Goal: Information Seeking & Learning: Learn about a topic

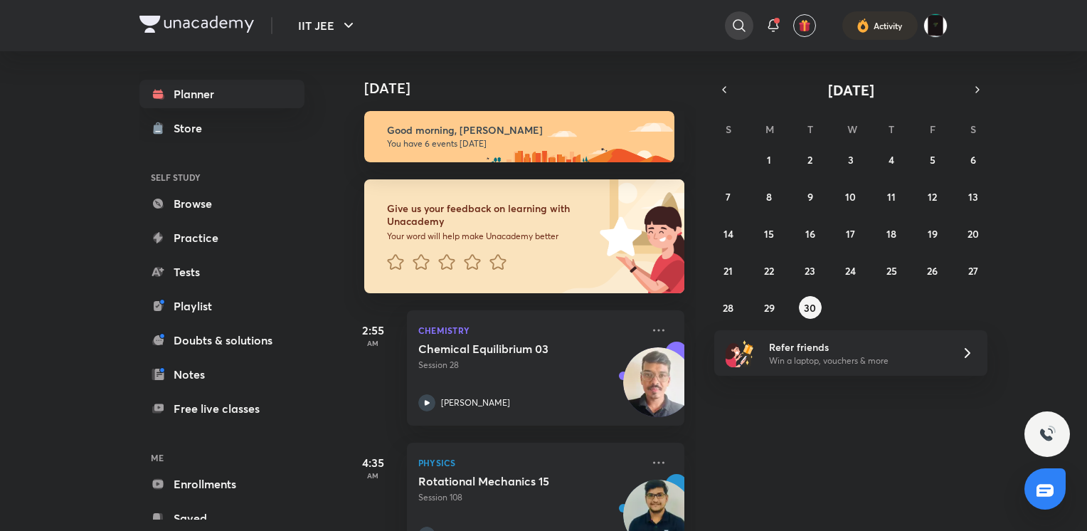
click at [745, 38] on div at bounding box center [739, 25] width 28 height 28
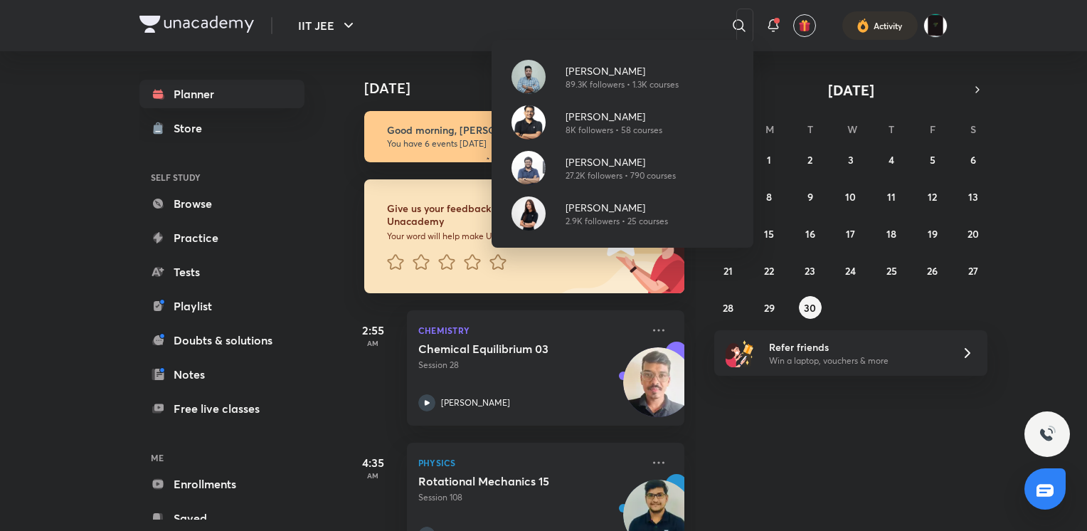
click at [312, 135] on div "Brijesh Jindal 89.3K followers • 1.3K courses Rahul Yadav 8K followers • 58 cou…" at bounding box center [543, 265] width 1087 height 531
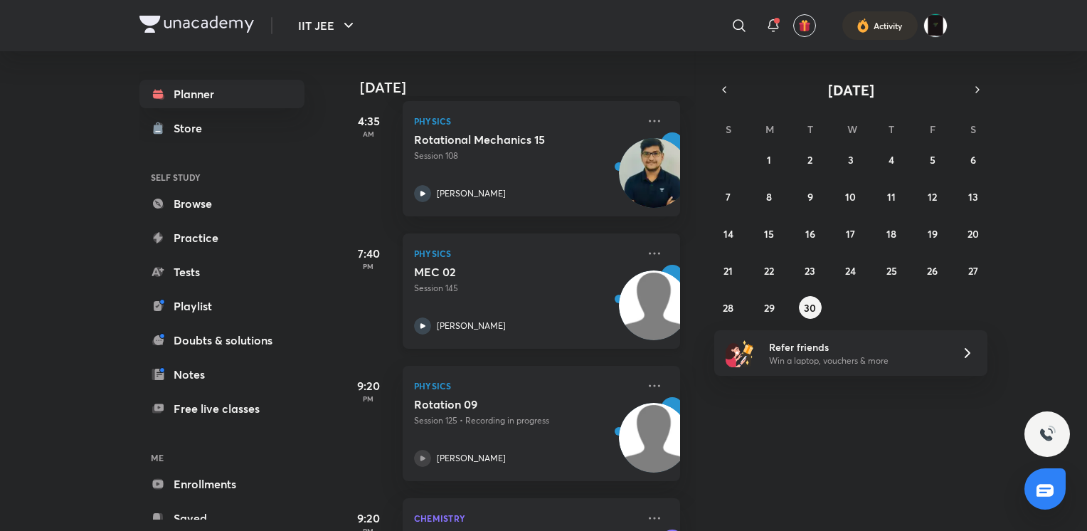
scroll to position [339, 3]
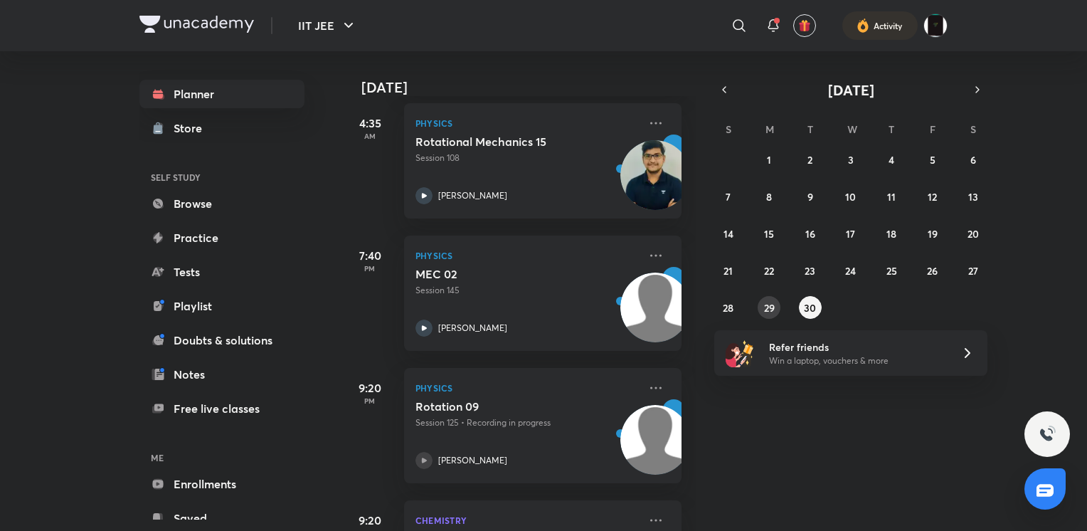
click at [774, 310] on abbr "29" at bounding box center [769, 308] width 11 height 14
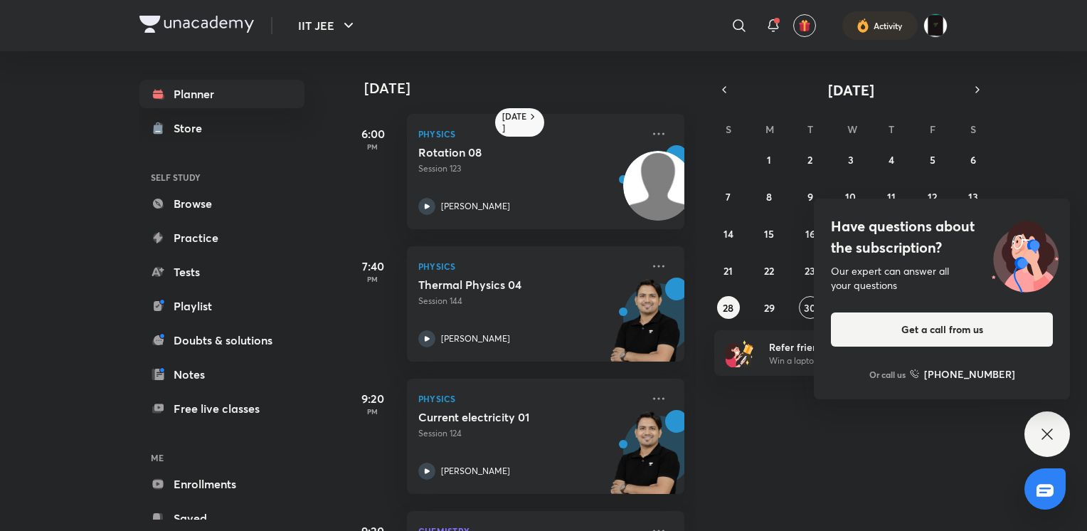
click at [1034, 439] on div "Have questions about the subscription? Our expert can answer all your questions…" at bounding box center [1048, 434] width 46 height 46
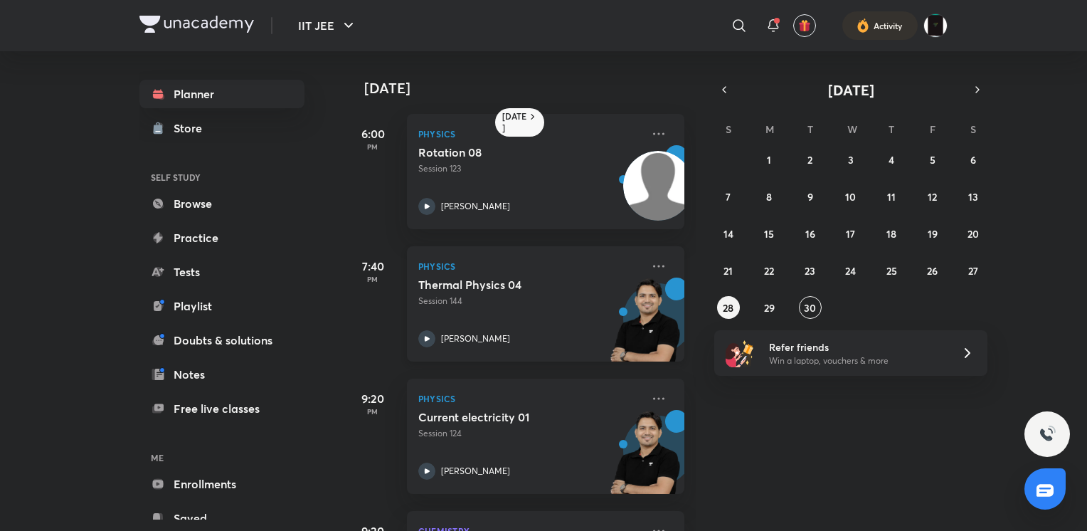
scroll to position [250, 0]
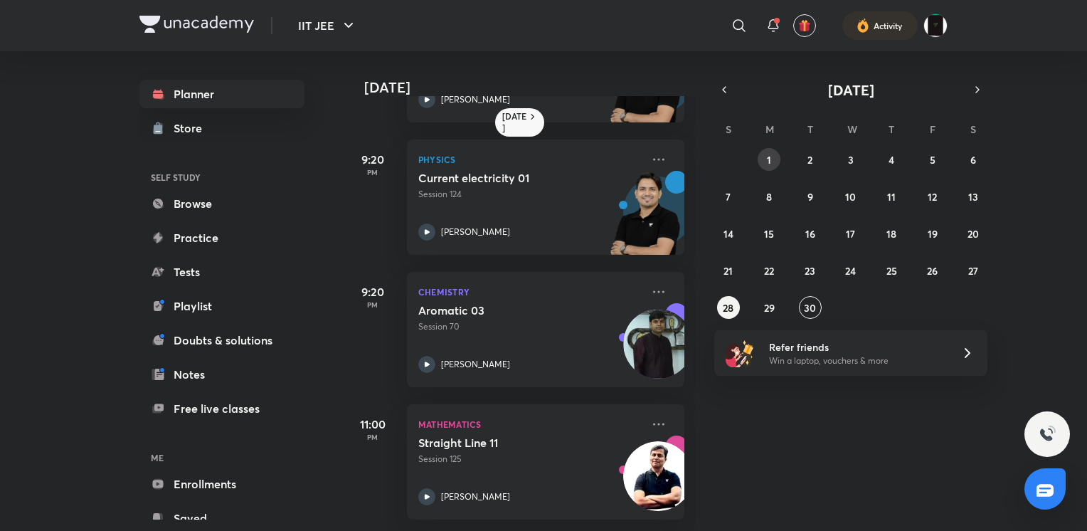
click at [768, 159] on abbr "1" at bounding box center [769, 160] width 4 height 14
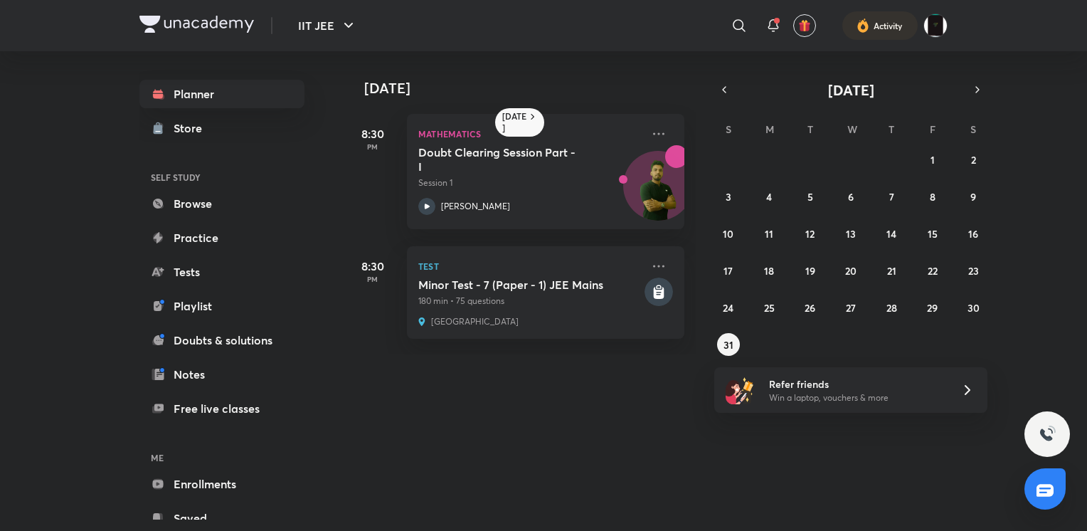
click at [826, 228] on div "27 28 29 30 31 1 2 3 4 5 6 7 8 9 10 11 12 13 14 15 16 17 18 19 20 21 22 23 24 2…" at bounding box center [850, 252] width 273 height 208
click at [847, 241] on button "13" at bounding box center [851, 233] width 23 height 23
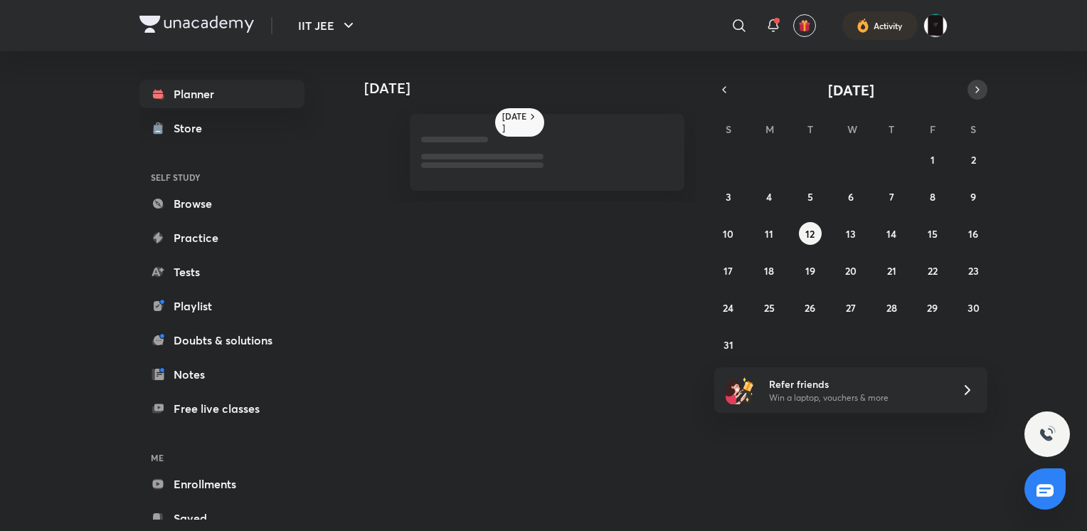
click at [976, 93] on icon "button" at bounding box center [977, 89] width 11 height 13
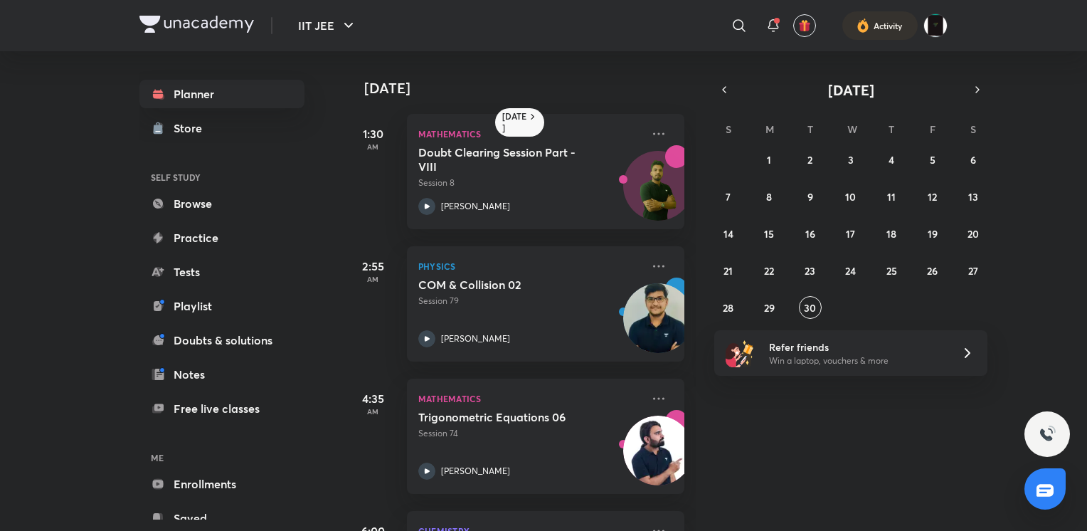
click at [869, 260] on div "31 1 2 3 4 5 6 7 8 9 10 11 12 13 14 15 16 17 18 19 20 21 22 23 24 25 26 27 28 2…" at bounding box center [850, 233] width 273 height 171
click at [882, 268] on button "25" at bounding box center [891, 270] width 23 height 23
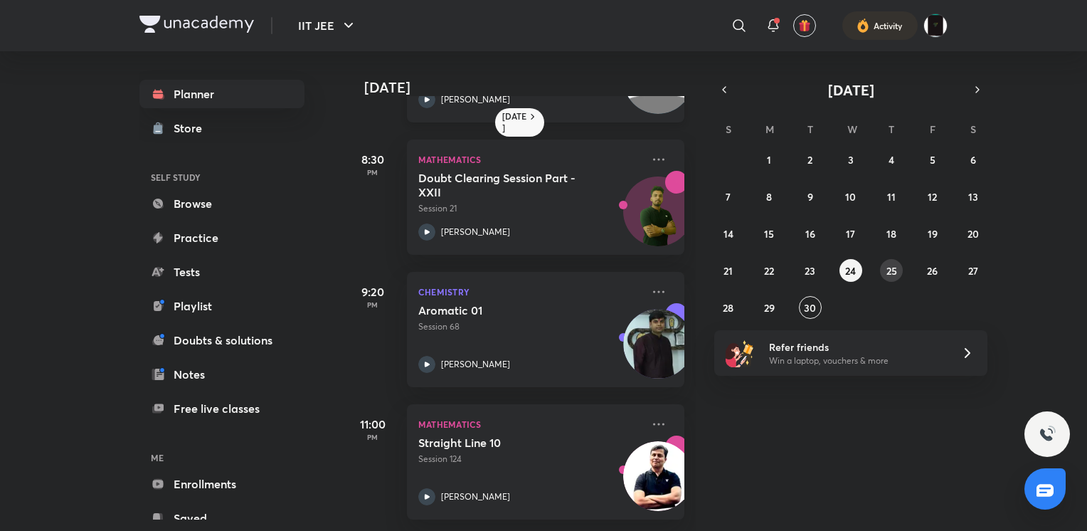
scroll to position [0, 0]
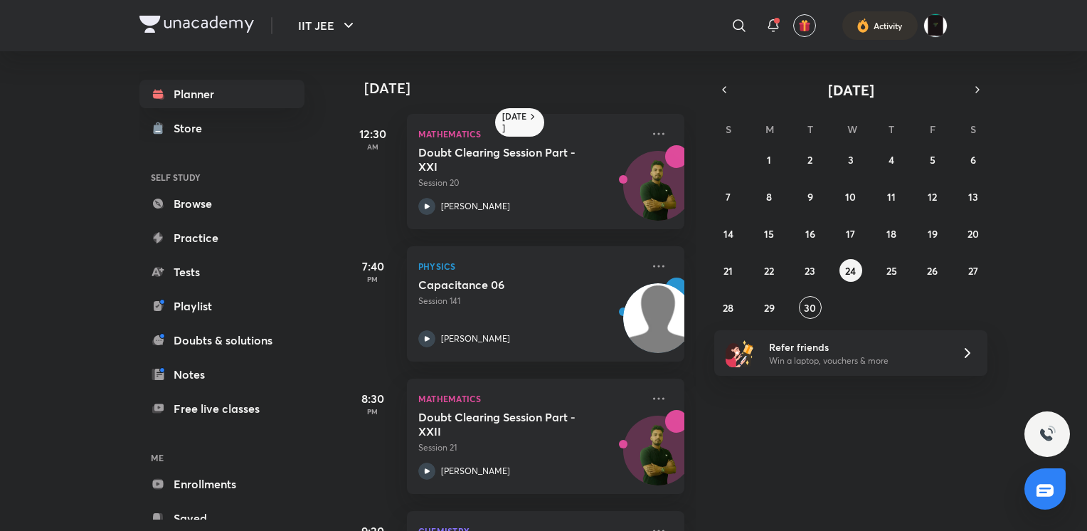
click at [791, 275] on div "31 1 2 3 4 5 6 7 8 9 10 11 12 13 14 15 16 17 18 19 20 21 22 23 24 25 26 27 28 2…" at bounding box center [850, 233] width 273 height 171
click at [807, 272] on abbr "23" at bounding box center [810, 271] width 11 height 14
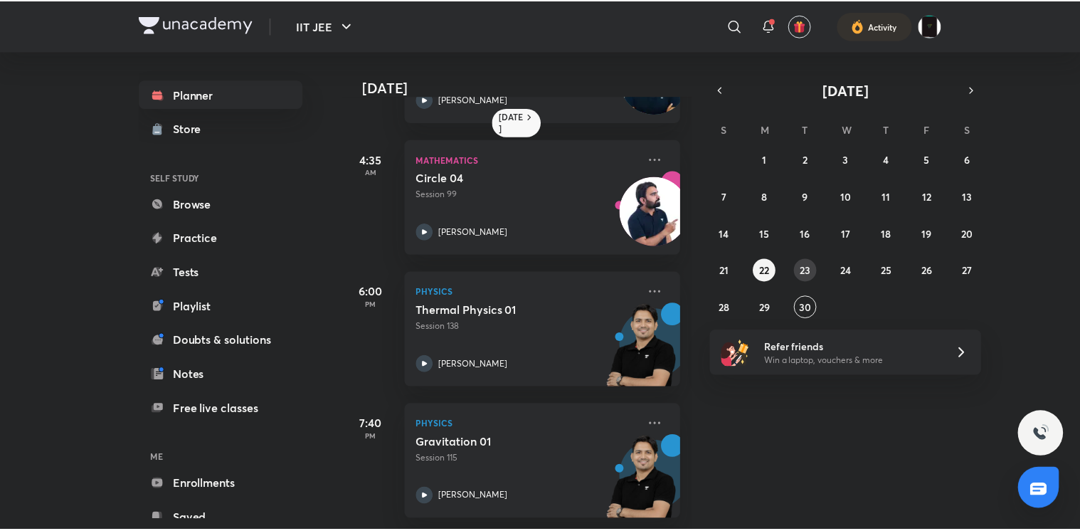
scroll to position [558, 0]
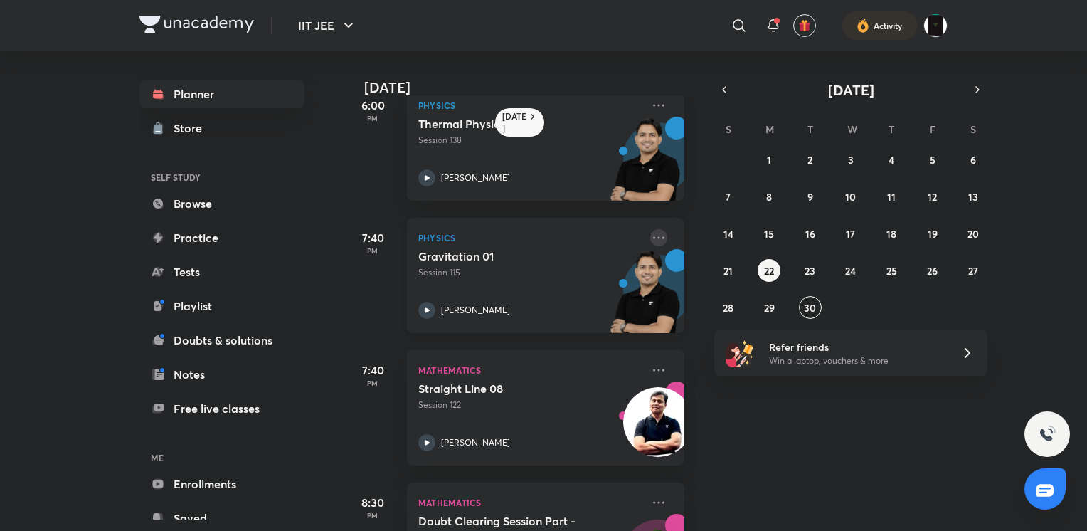
click at [650, 235] on icon at bounding box center [658, 237] width 17 height 17
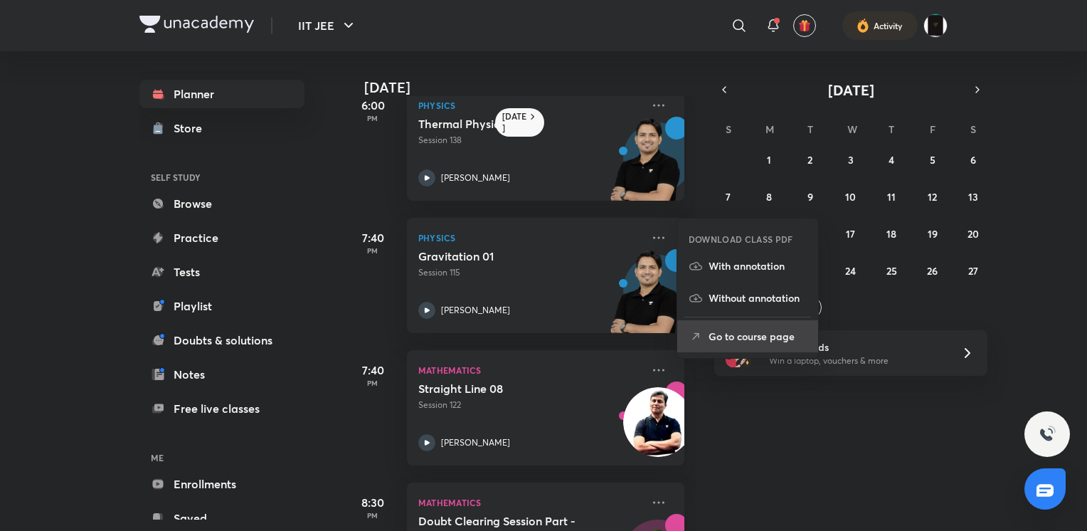
click at [709, 321] on li "Go to course page" at bounding box center [747, 336] width 141 height 32
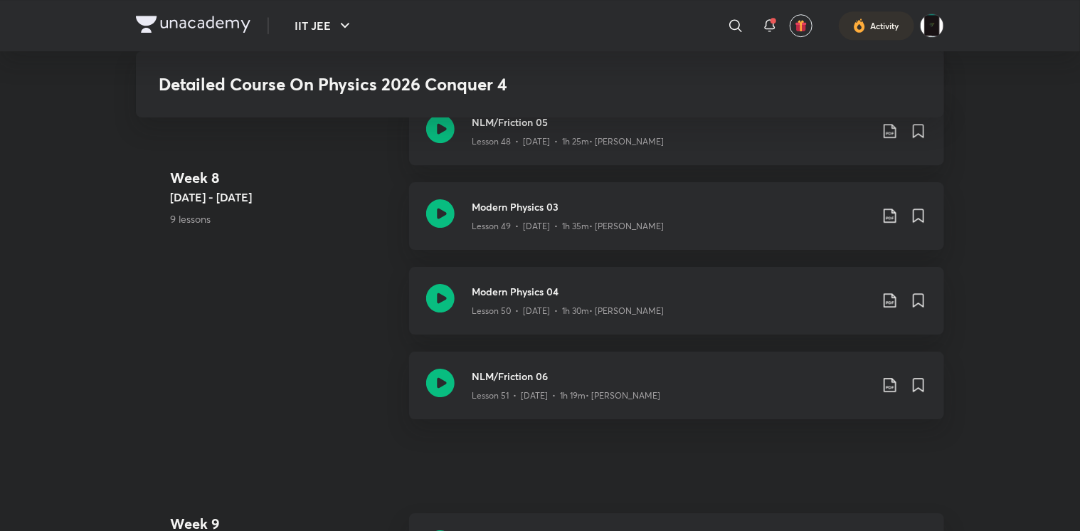
scroll to position [4898, 0]
click at [443, 222] on icon at bounding box center [440, 213] width 28 height 28
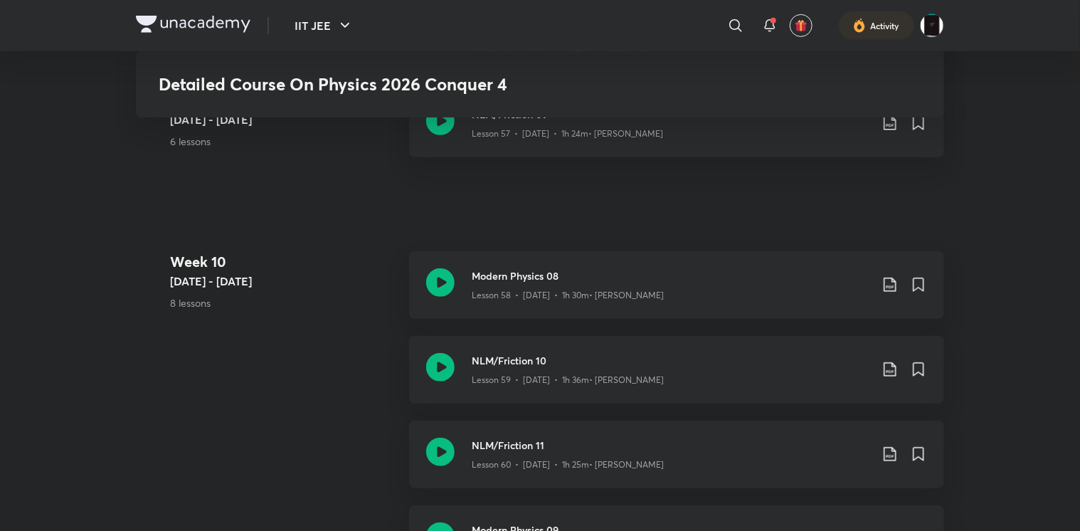
scroll to position [5795, 0]
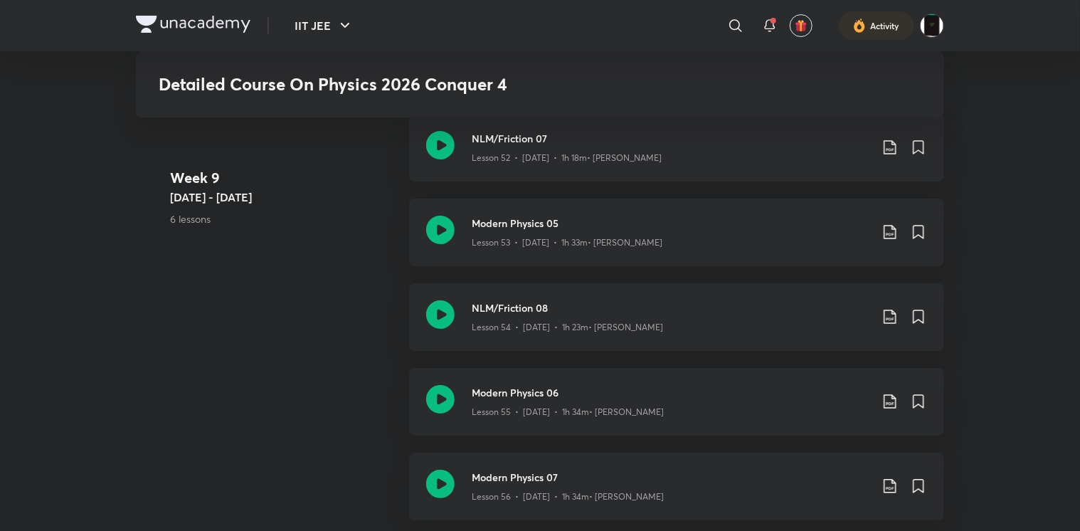
scroll to position [5415, 0]
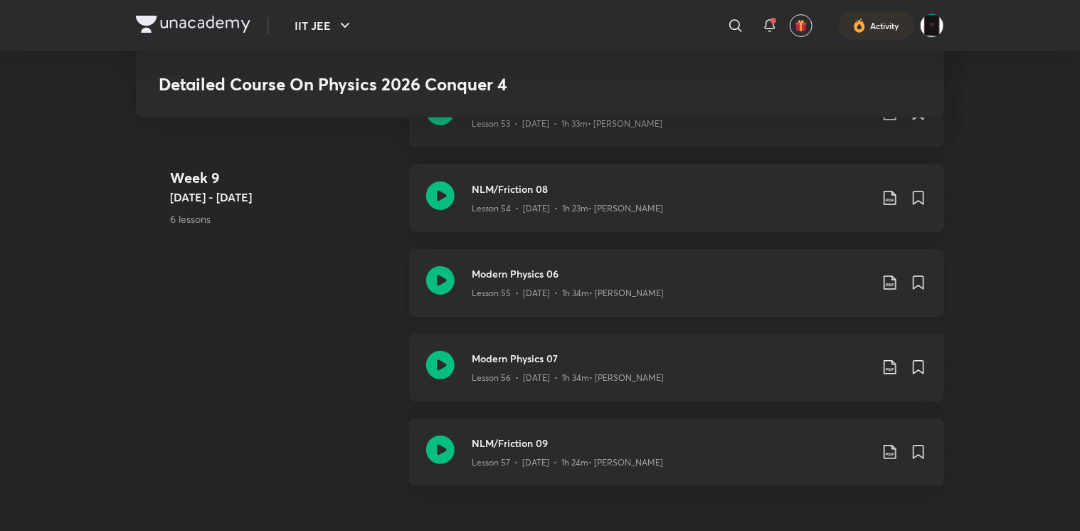
click at [449, 285] on icon at bounding box center [440, 280] width 28 height 28
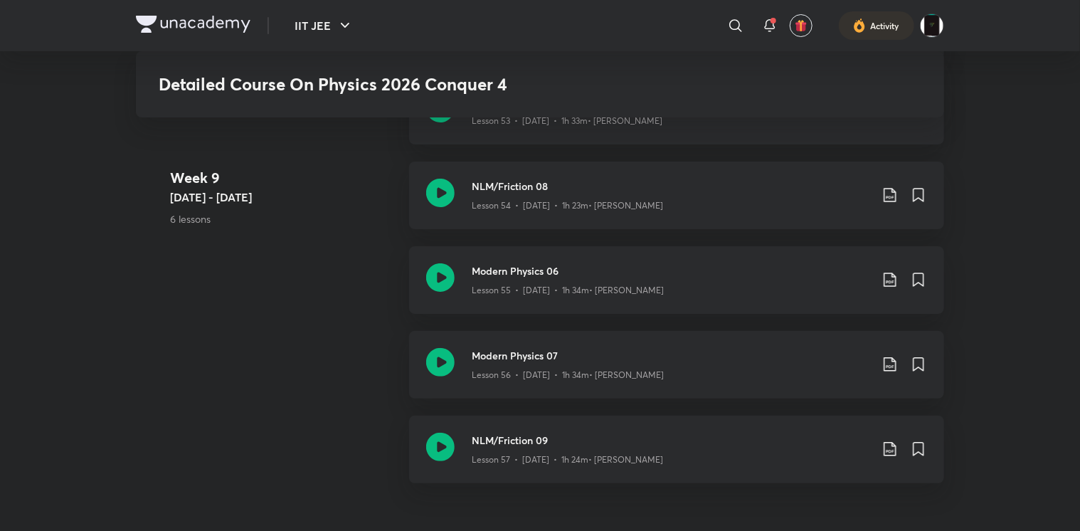
scroll to position [5419, 0]
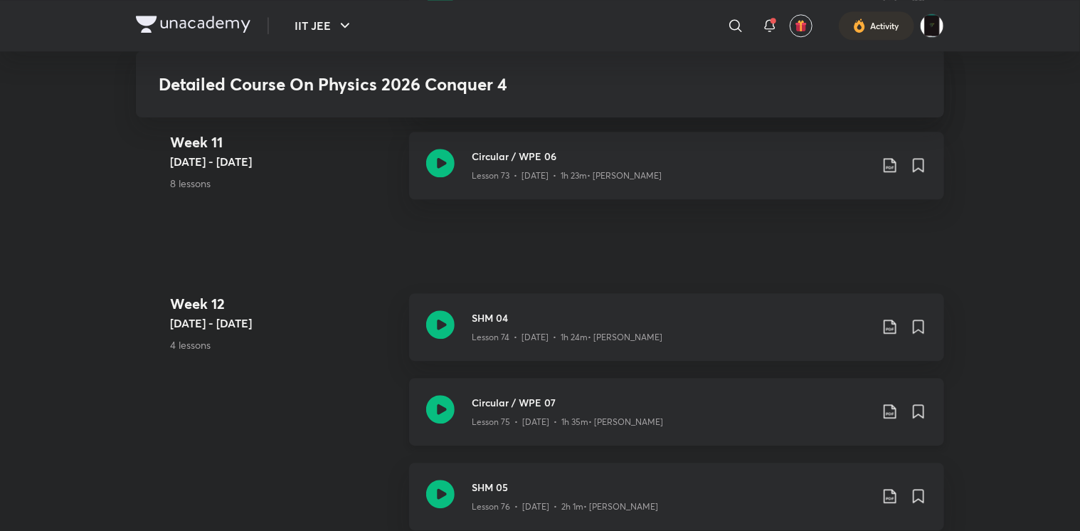
scroll to position [7206, 0]
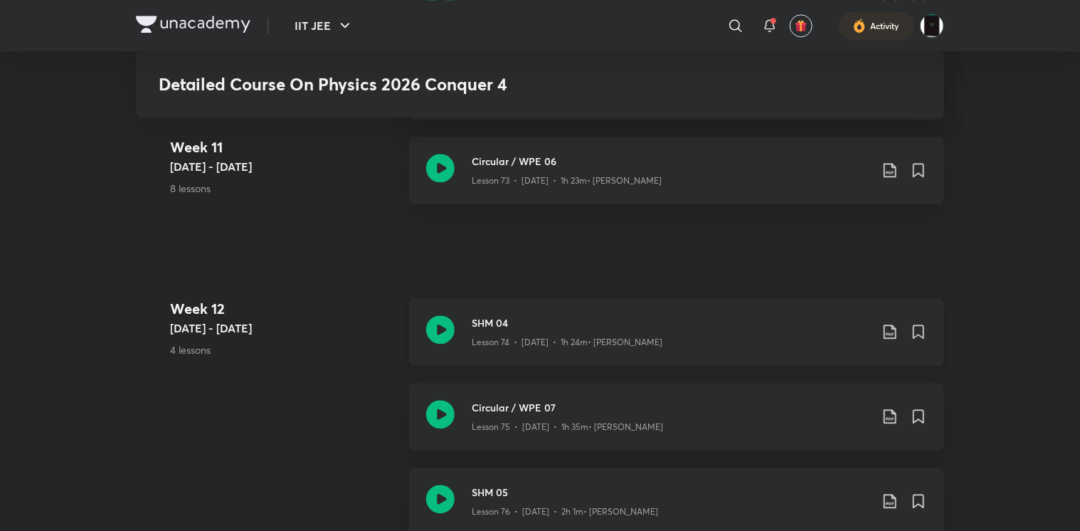
click at [435, 324] on icon at bounding box center [440, 329] width 28 height 28
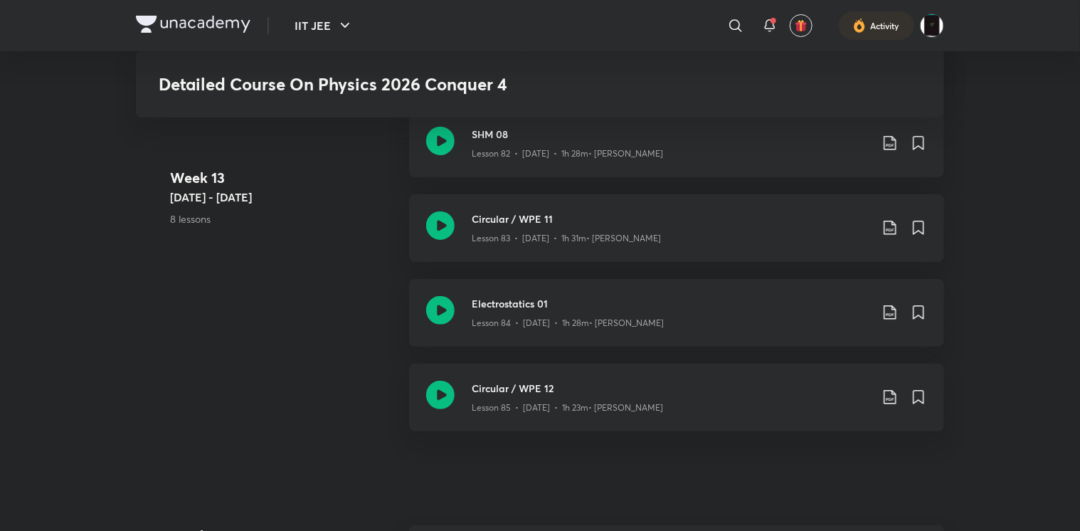
scroll to position [8233, 0]
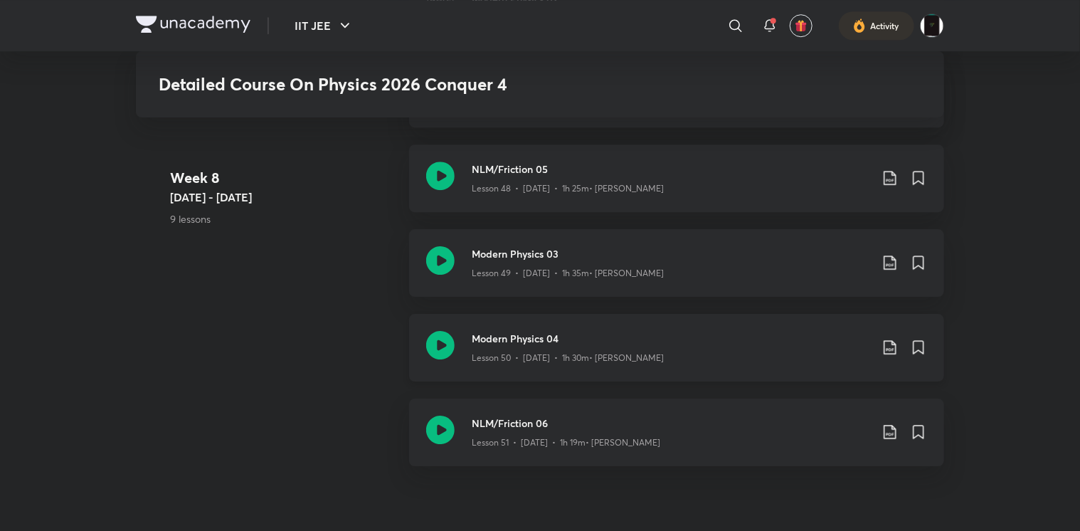
scroll to position [5092, 0]
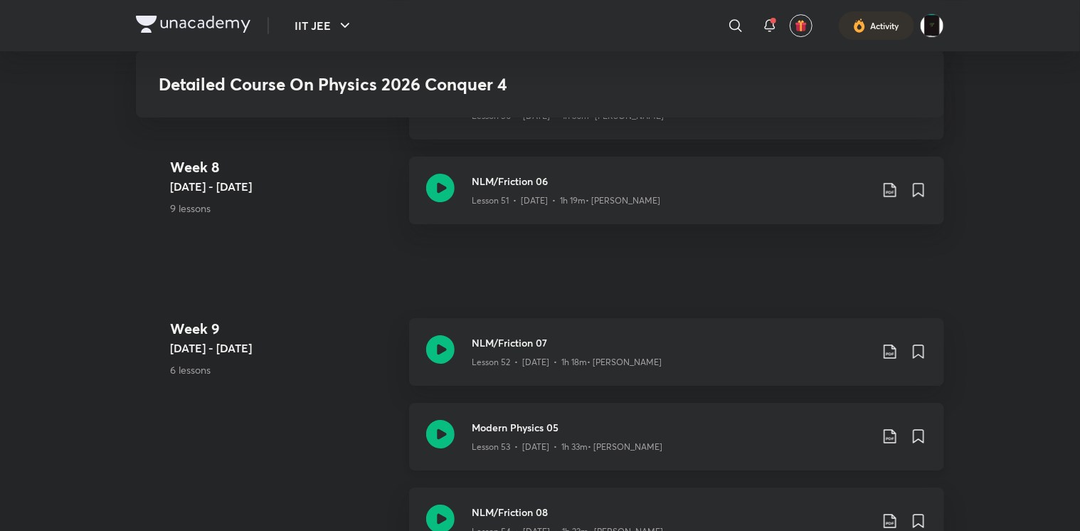
click at [435, 432] on icon at bounding box center [440, 434] width 28 height 28
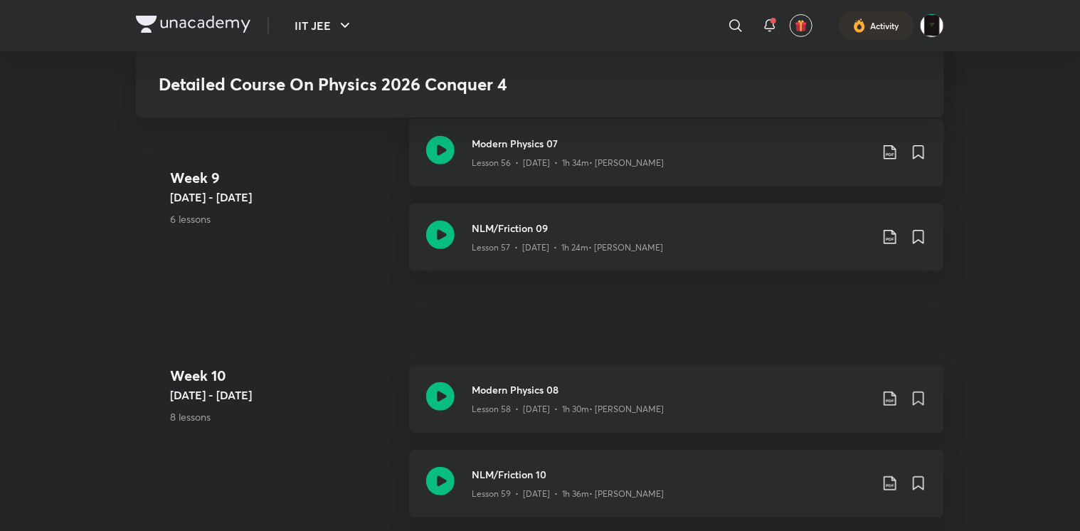
scroll to position [5643, 0]
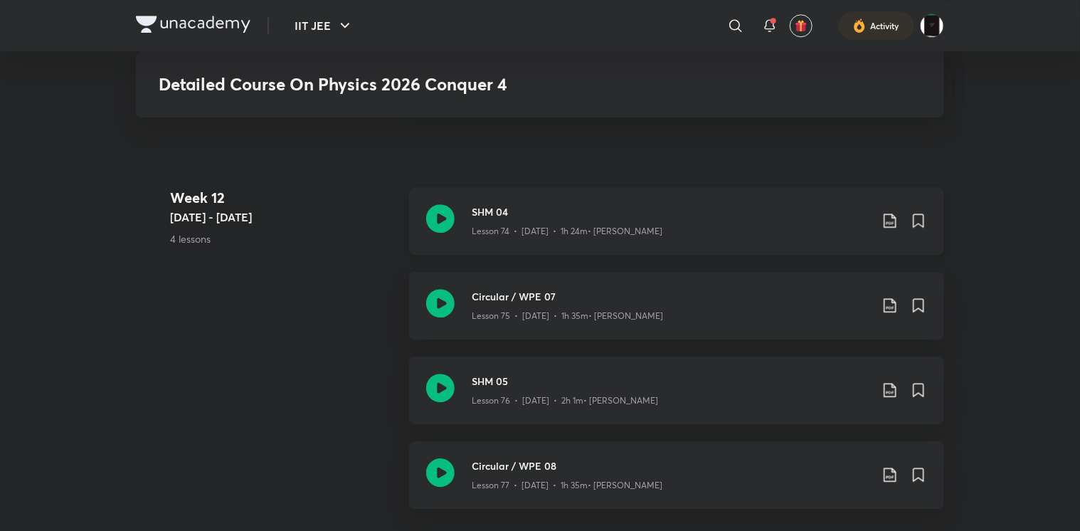
scroll to position [7318, 0]
click at [437, 364] on div "SHM 05 Lesson 76 • Aug 12 • 2h 1m • Rahul Yadav" at bounding box center [676, 390] width 535 height 68
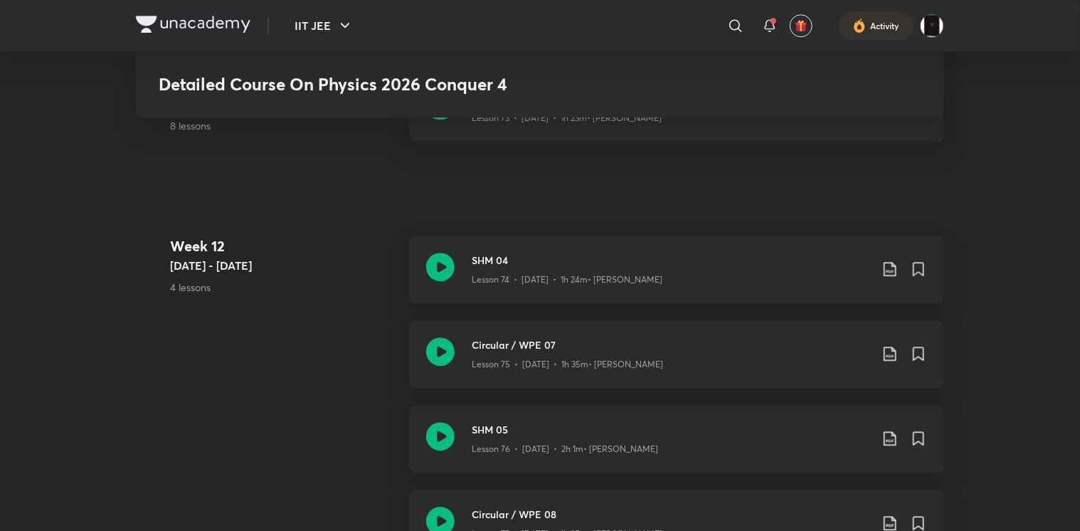
scroll to position [7392, 0]
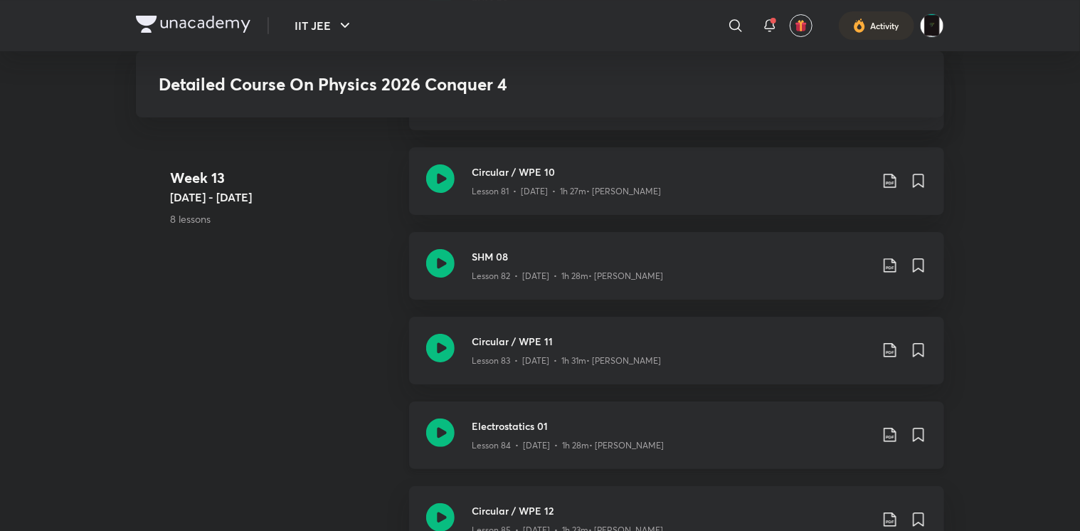
scroll to position [8066, 0]
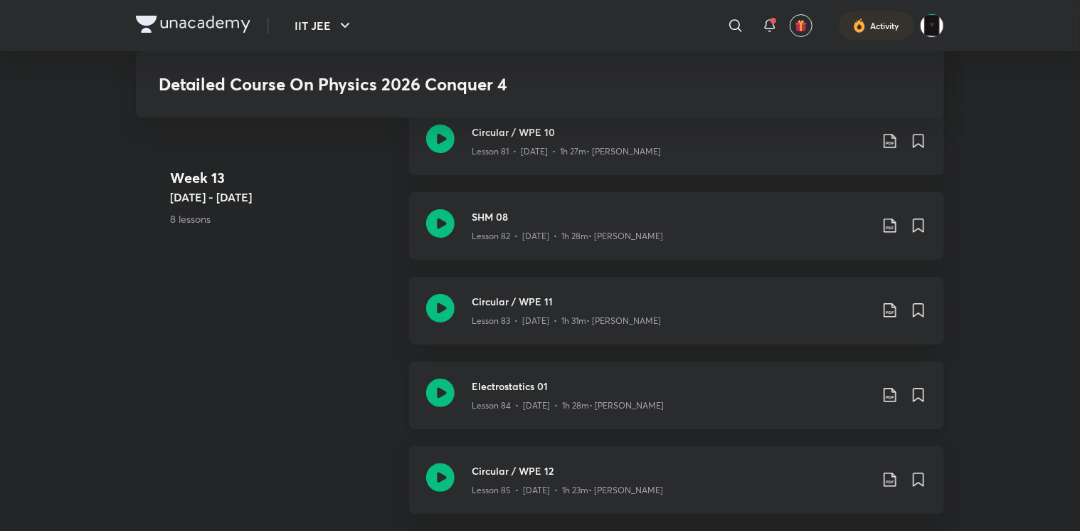
click at [442, 387] on icon at bounding box center [440, 393] width 28 height 28
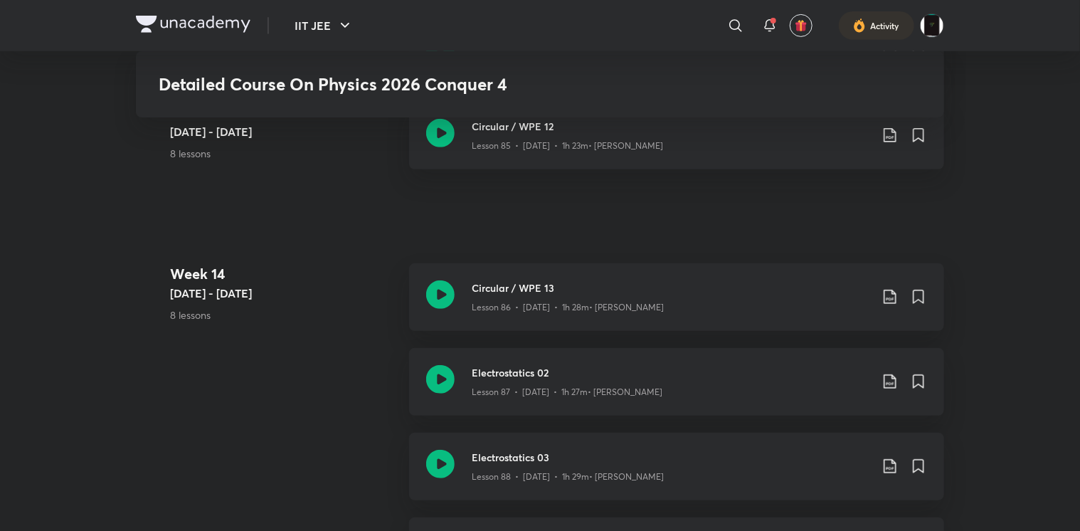
scroll to position [8439, 0]
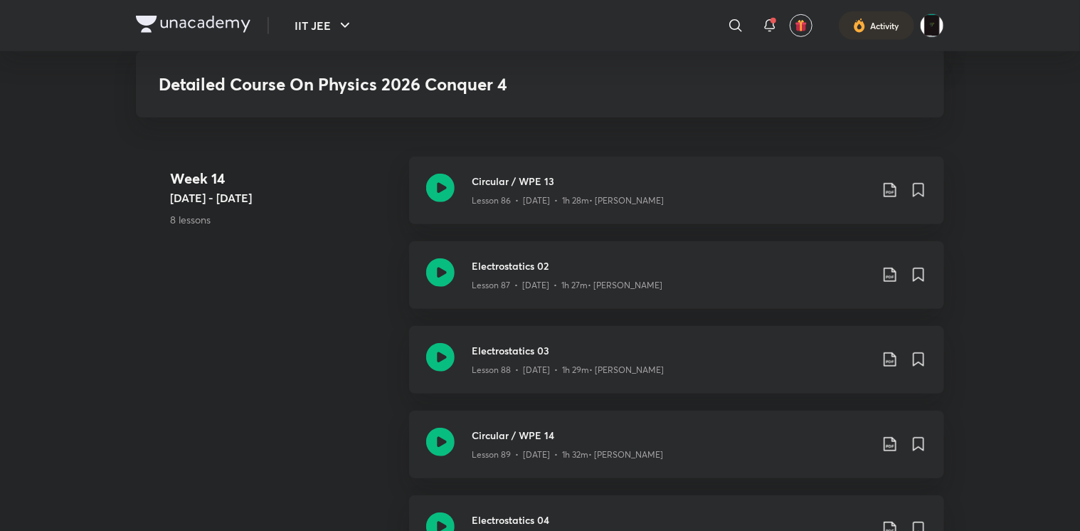
scroll to position [8516, 0]
click at [443, 369] on icon at bounding box center [440, 358] width 28 height 28
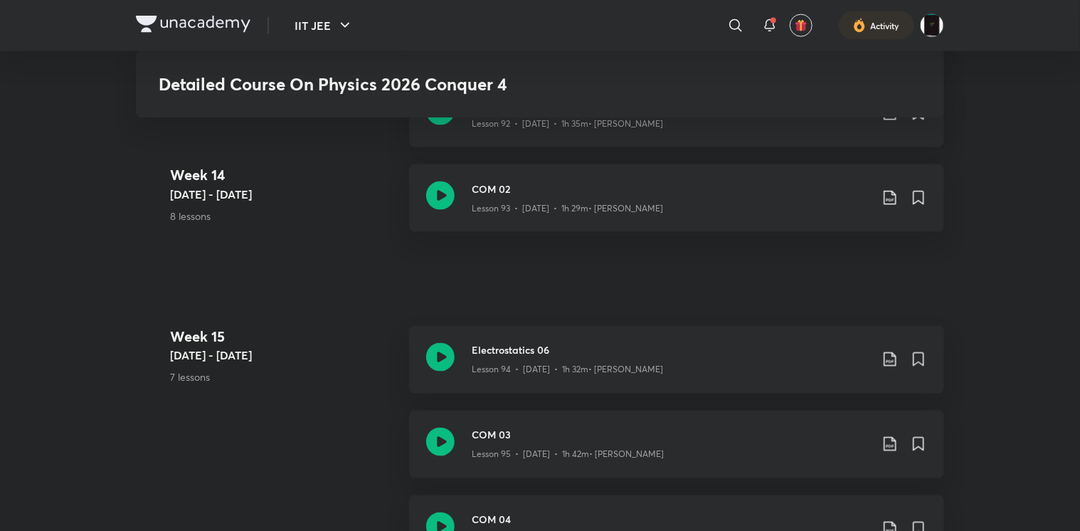
scroll to position [9114, 0]
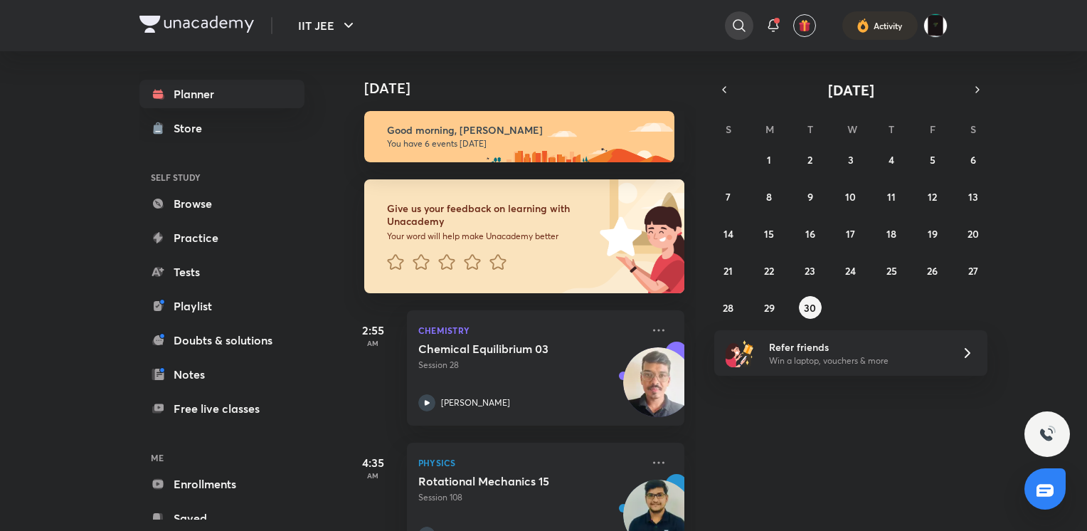
click at [731, 19] on icon at bounding box center [739, 25] width 17 height 17
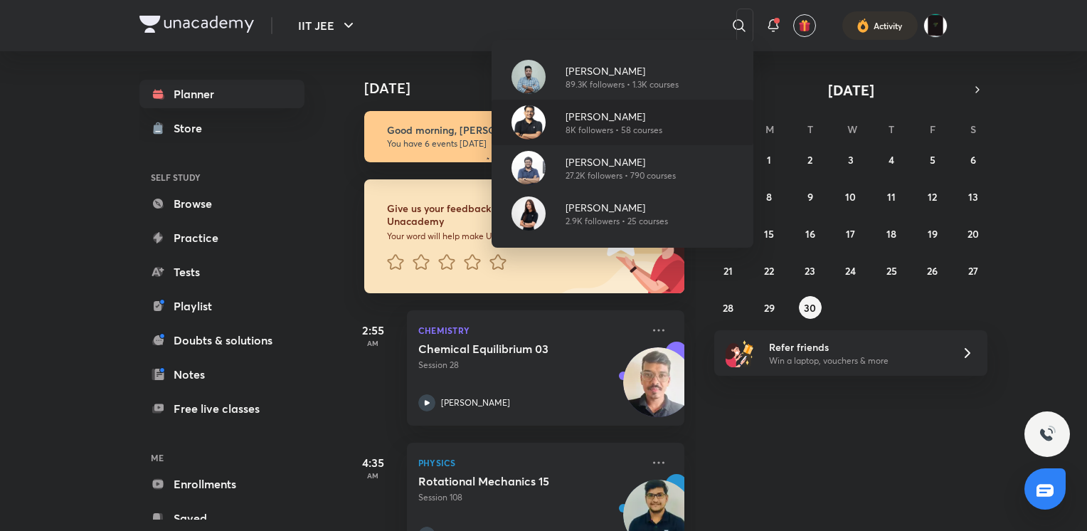
click at [597, 117] on p "[PERSON_NAME]" at bounding box center [614, 116] width 97 height 15
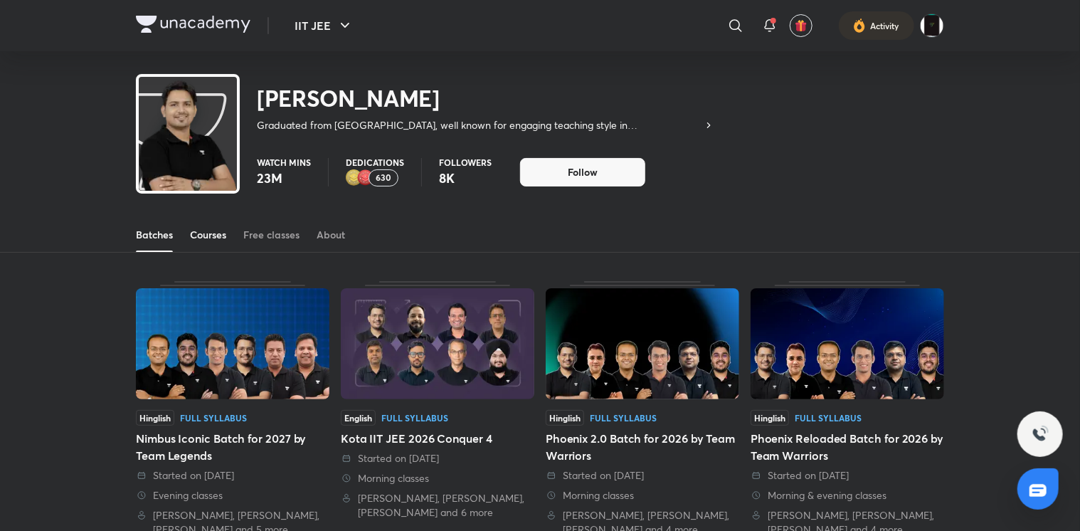
click at [222, 224] on link "Courses" at bounding box center [208, 235] width 36 height 34
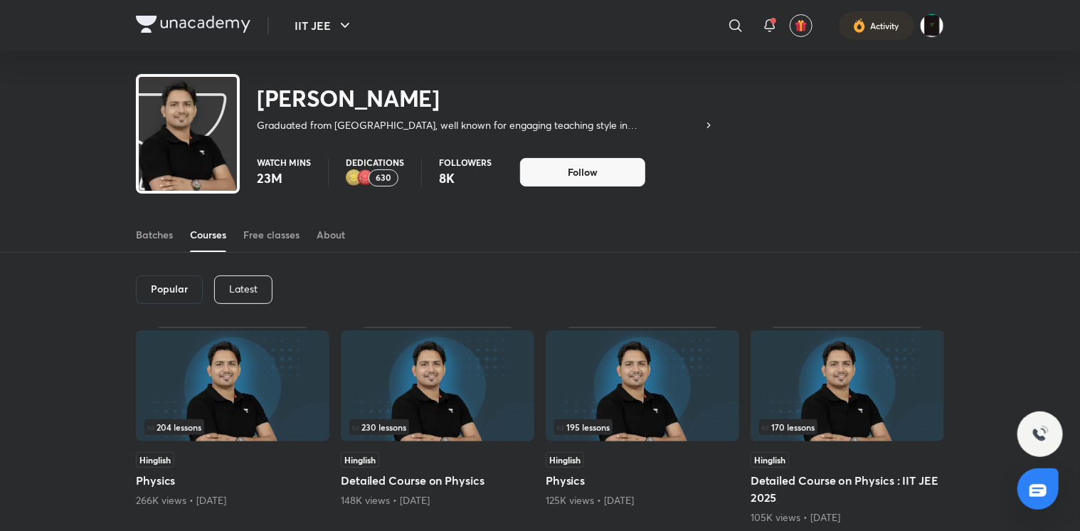
click at [444, 376] on img at bounding box center [438, 385] width 194 height 111
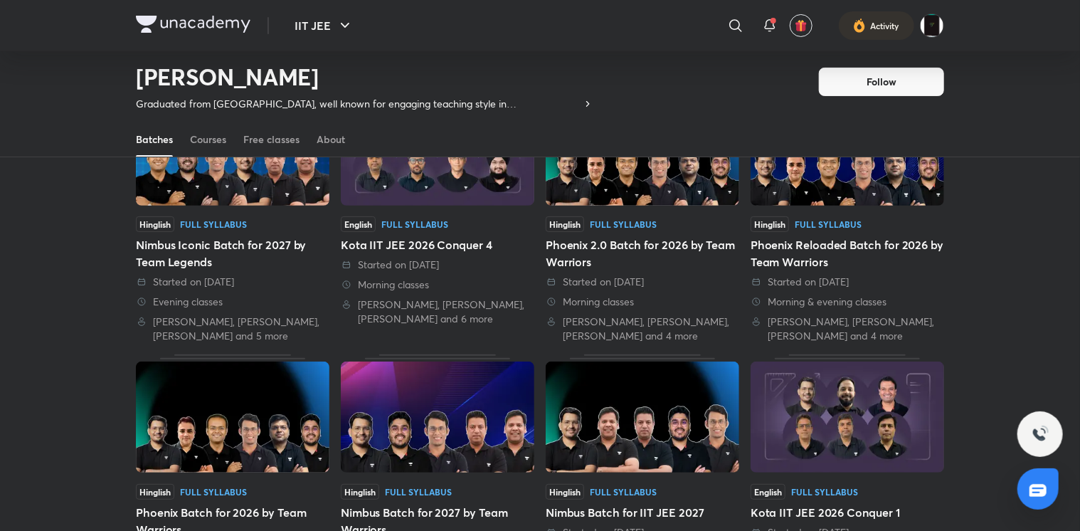
scroll to position [154, 0]
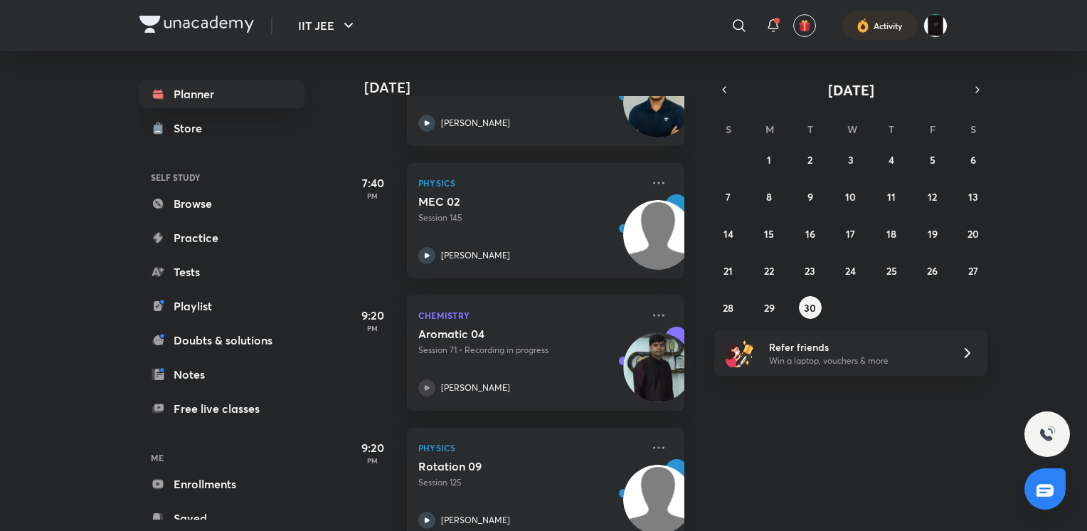
scroll to position [578, 0]
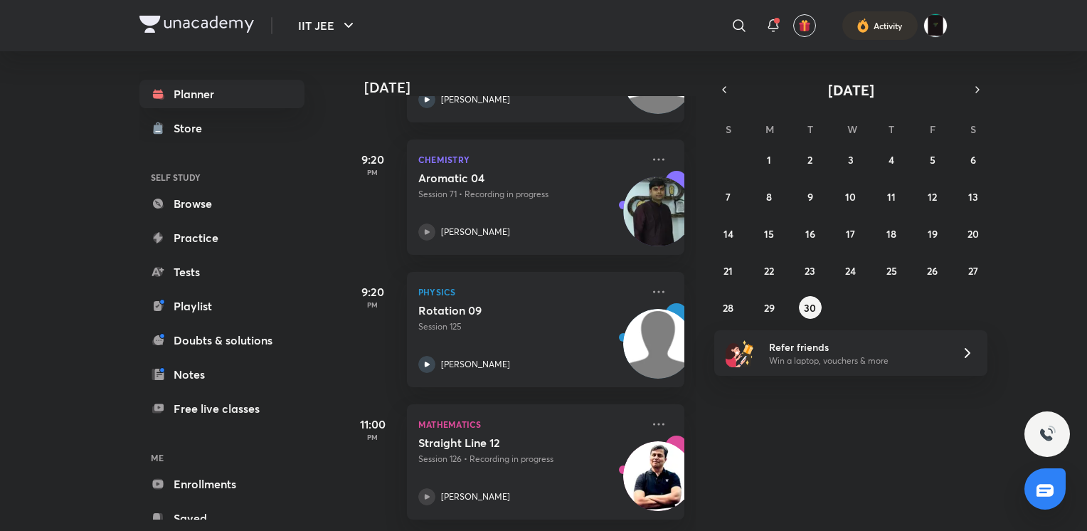
click at [786, 272] on div "31 1 2 3 4 5 6 7 8 9 10 11 12 13 14 15 16 17 18 19 20 21 22 23 24 25 26 27 28 2…" at bounding box center [850, 233] width 273 height 171
click at [772, 268] on abbr "22" at bounding box center [769, 271] width 10 height 14
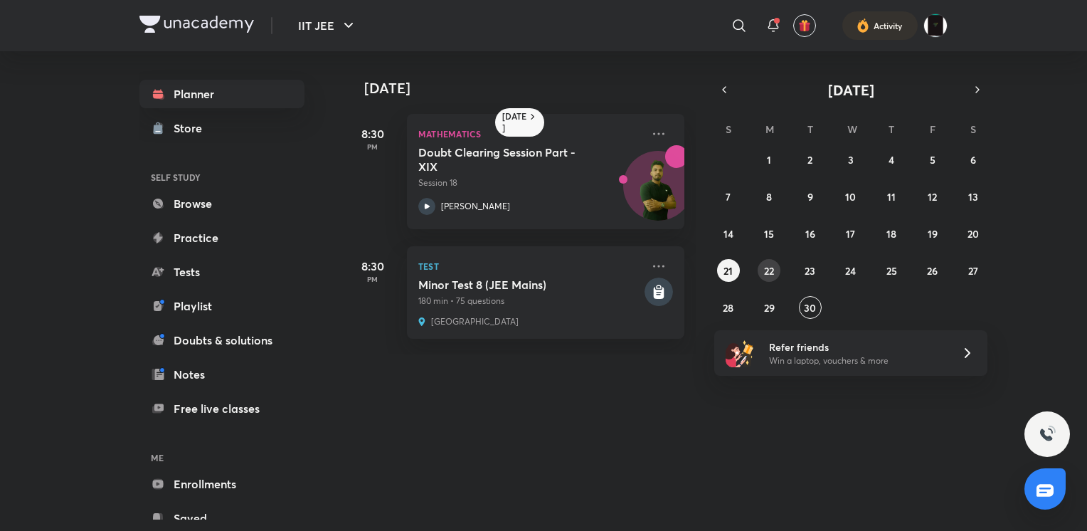
scroll to position [41, 0]
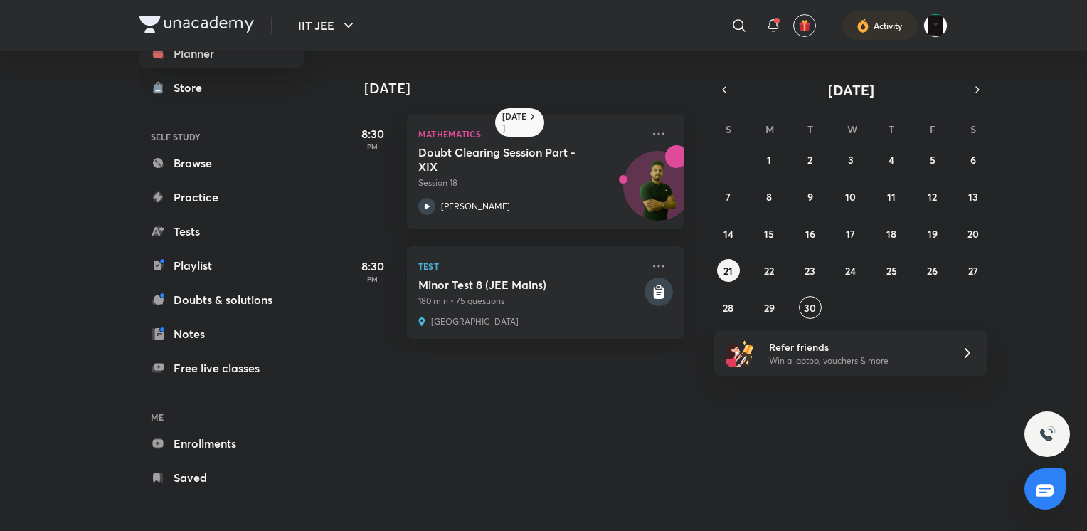
click at [765, 215] on div "31 1 2 3 4 5 6 7 8 9 10 11 12 13 14 15 16 17 18 19 20 21 22 23 24 25 26 27 28 2…" at bounding box center [850, 233] width 273 height 171
click at [771, 233] on abbr "15" at bounding box center [769, 234] width 10 height 14
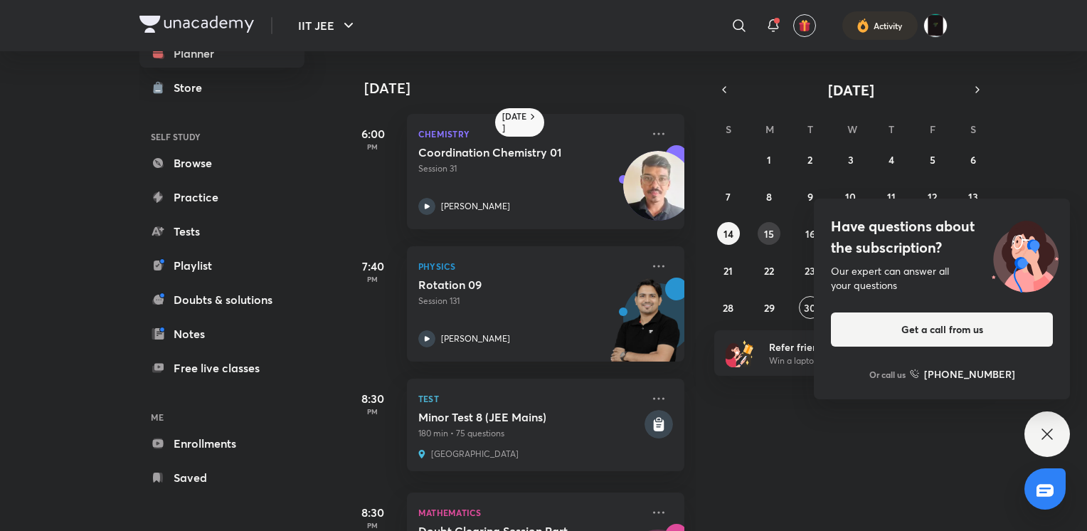
scroll to position [364, 0]
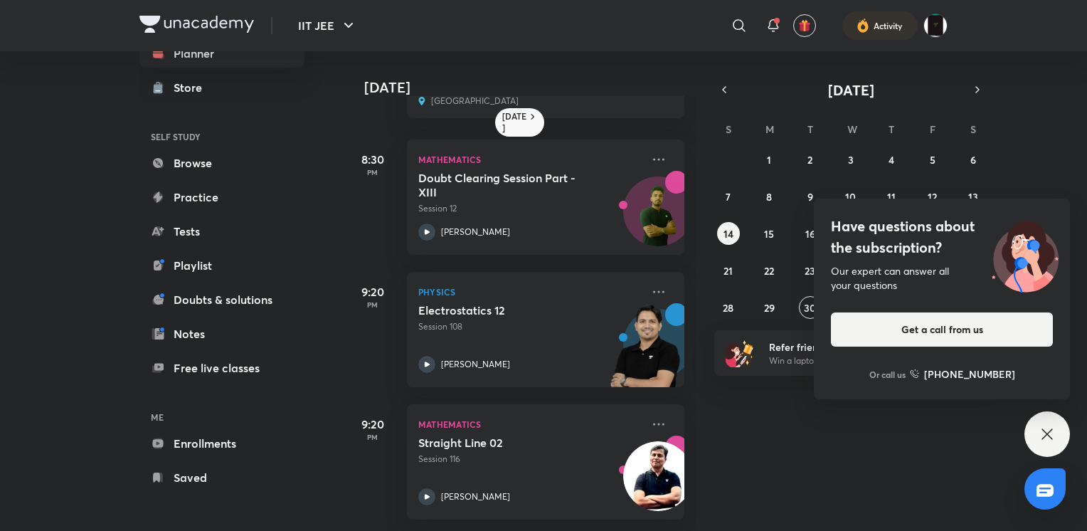
click at [1044, 428] on icon at bounding box center [1047, 434] width 17 height 17
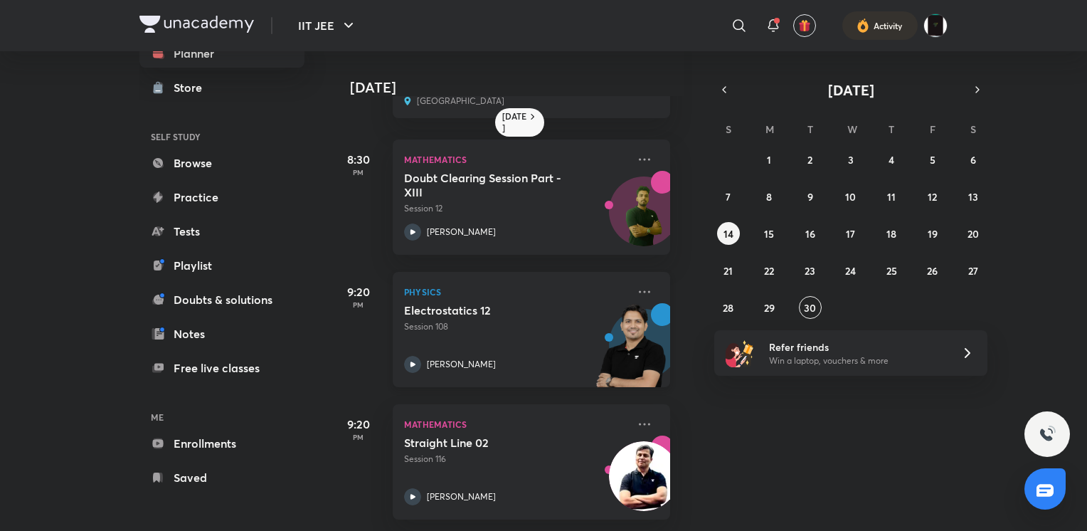
scroll to position [0, 14]
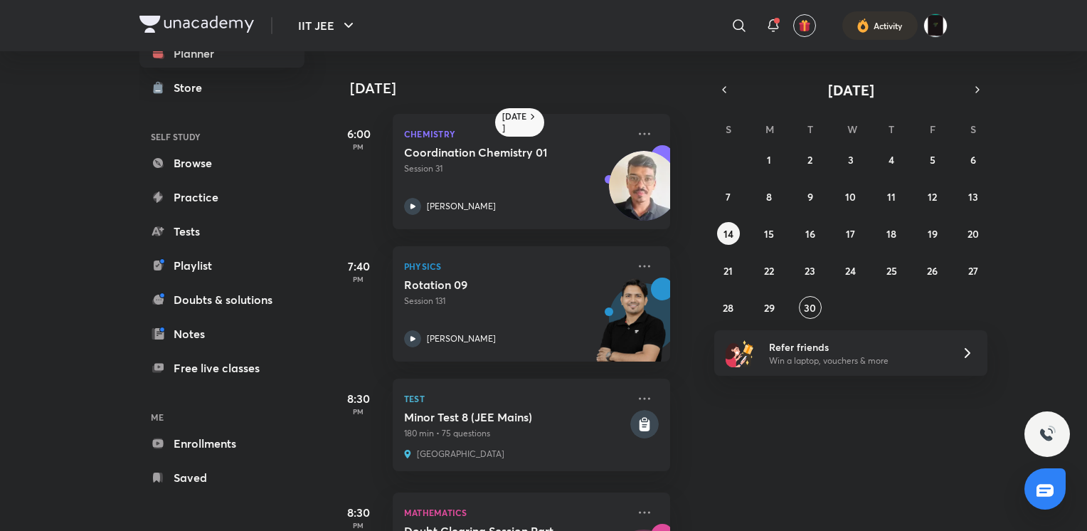
click at [910, 275] on div "31 1 2 3 4 5 6 7 8 9 10 11 12 13 14 15 16 17 18 19 20 21 22 23 24 25 26 27 28 2…" at bounding box center [850, 233] width 273 height 171
click at [897, 271] on button "25" at bounding box center [891, 270] width 23 height 23
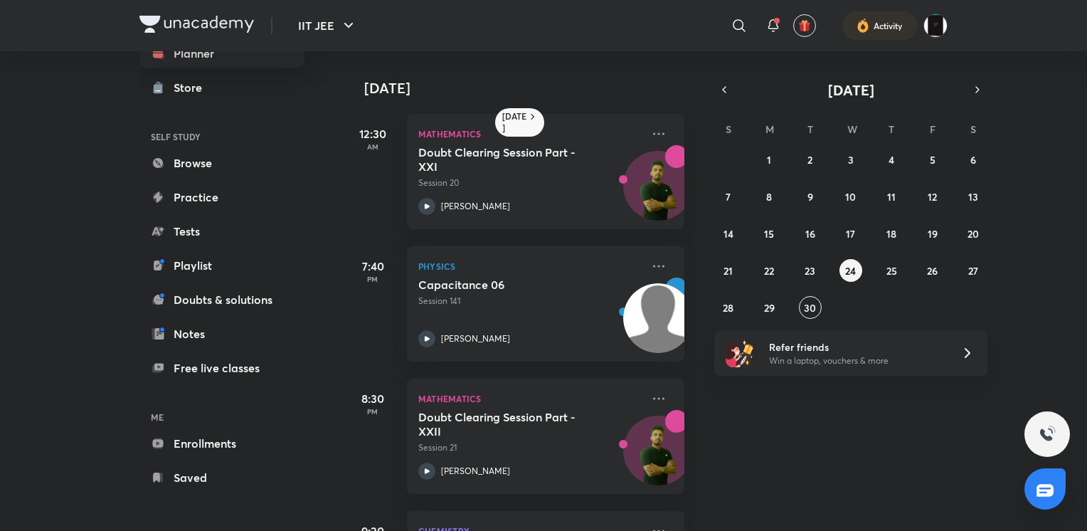
click at [756, 250] on div "31 1 2 3 4 5 6 7 8 9 10 11 12 13 14 15 16 17 18 19 20 21 22 23 24 25 26 27 28 2…" at bounding box center [850, 233] width 273 height 171
click at [764, 275] on abbr "22" at bounding box center [769, 271] width 10 height 14
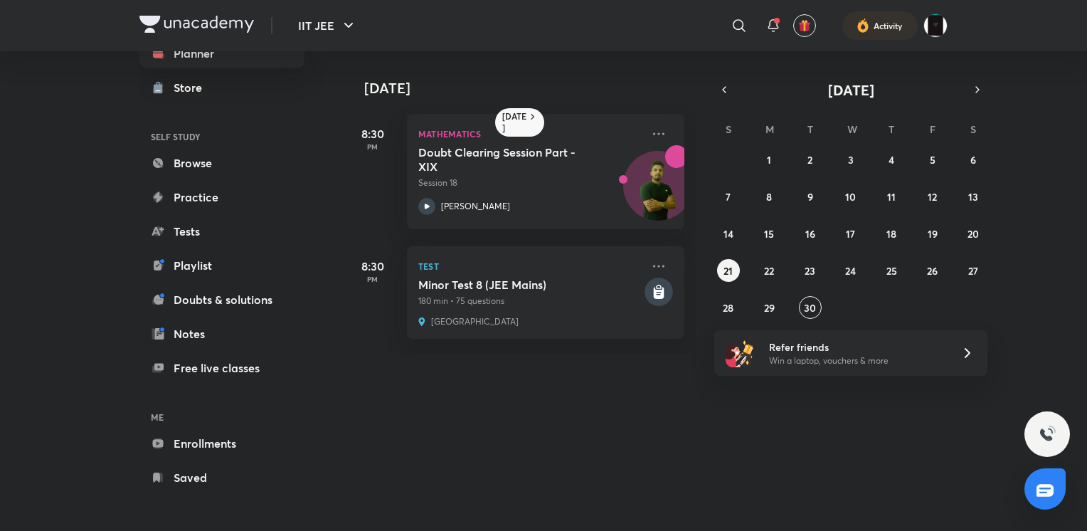
click at [914, 267] on div "31 1 2 3 4 5 6 7 8 9 10 11 12 13 14 15 16 17 18 19 20 21 22 23 24 25 26 27 28 2…" at bounding box center [850, 233] width 273 height 171
click at [887, 265] on abbr "25" at bounding box center [892, 271] width 11 height 14
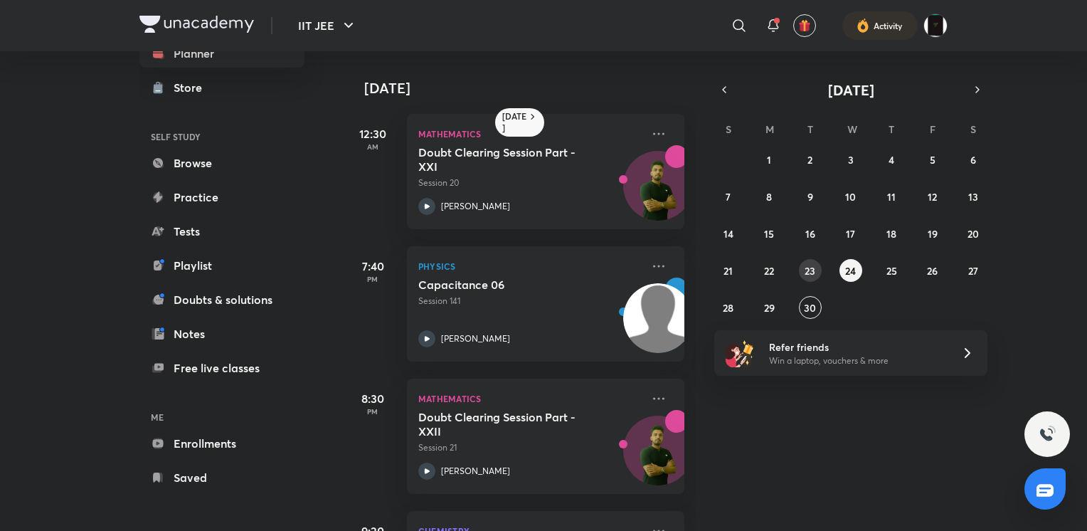
click at [806, 266] on abbr "23" at bounding box center [810, 271] width 11 height 14
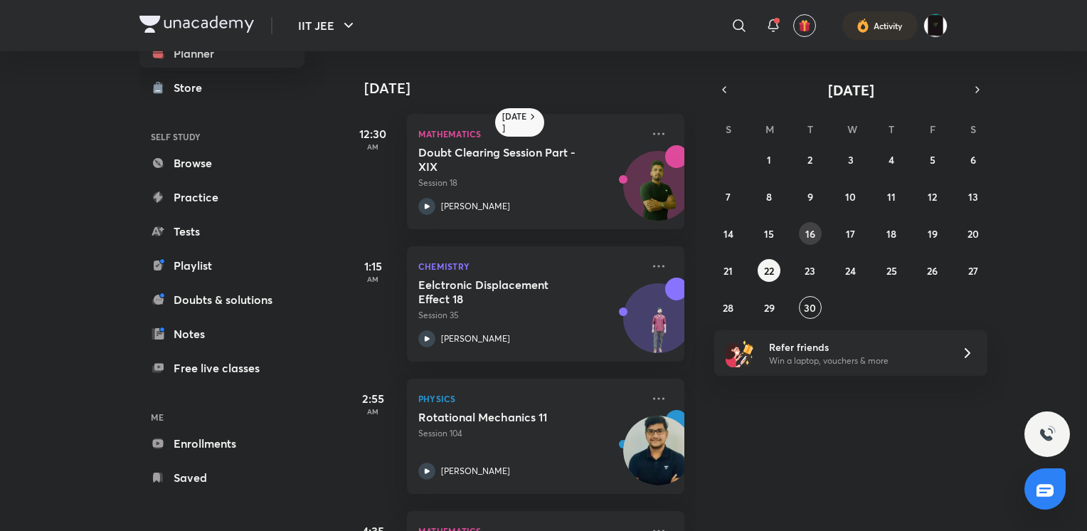
click at [801, 231] on button "16" at bounding box center [810, 233] width 23 height 23
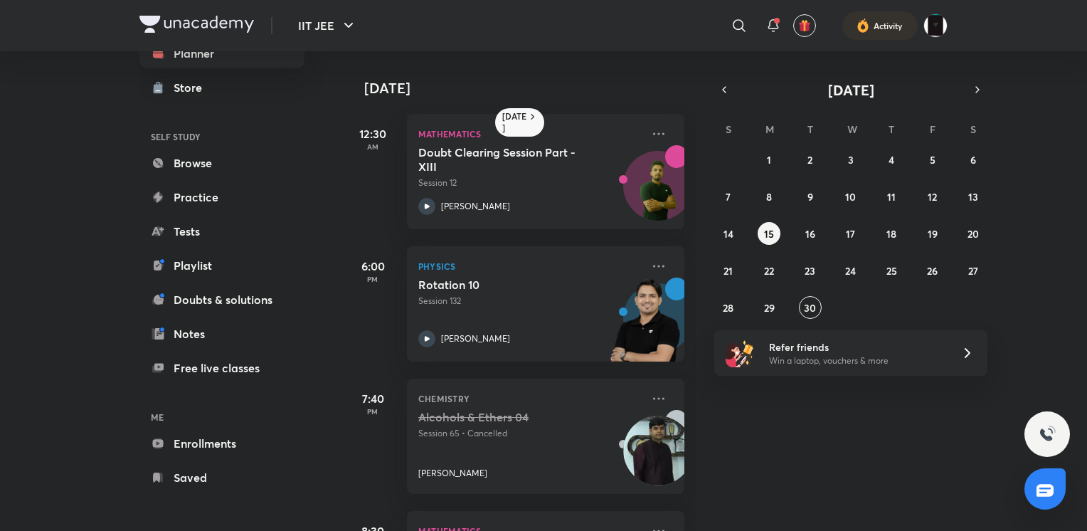
click at [876, 269] on div "31 1 2 3 4 5 6 7 8 9 10 11 12 13 14 15 16 17 18 19 20 21 22 23 24 25 26 27 28 2…" at bounding box center [850, 233] width 273 height 171
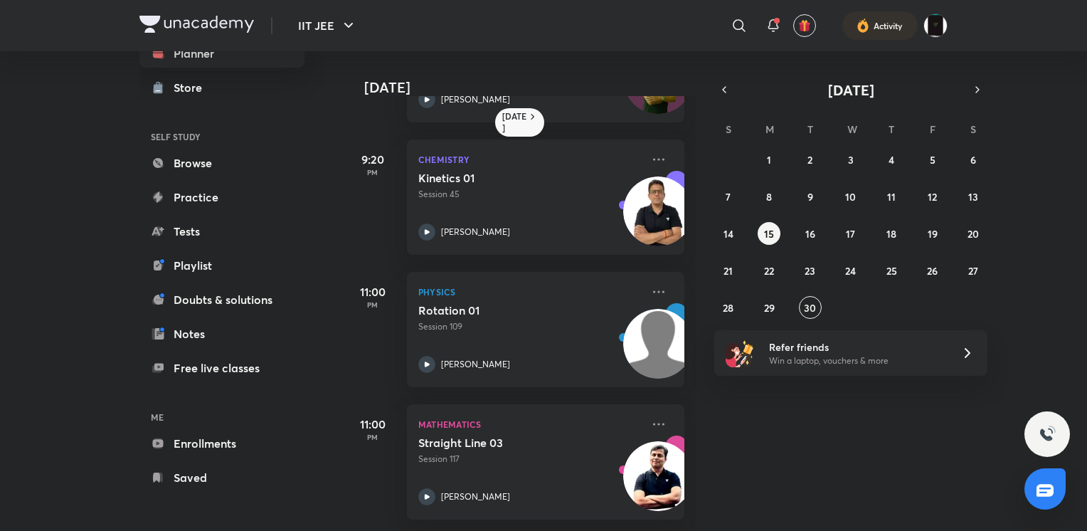
scroll to position [514, 0]
click at [848, 231] on abbr "17" at bounding box center [850, 234] width 9 height 14
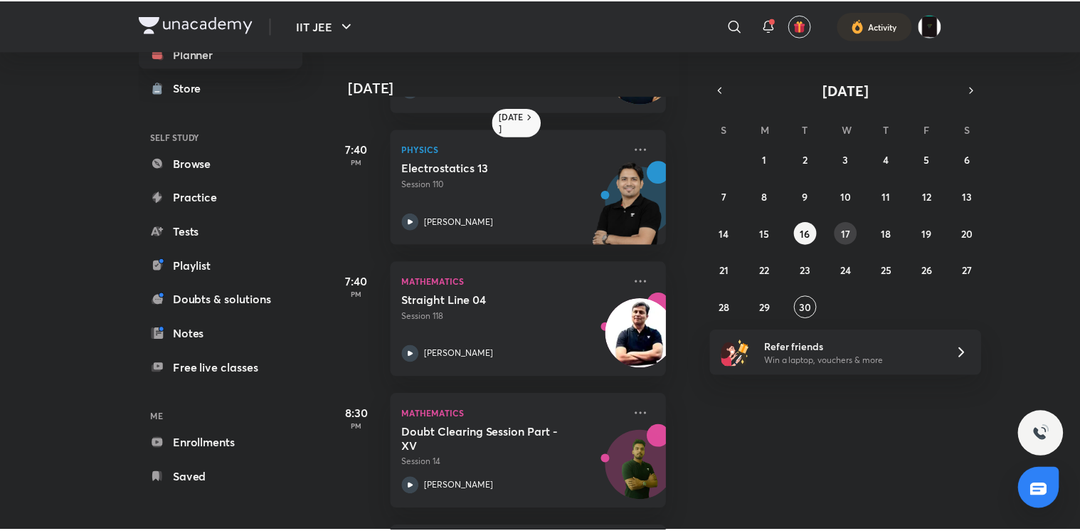
scroll to position [514, 14]
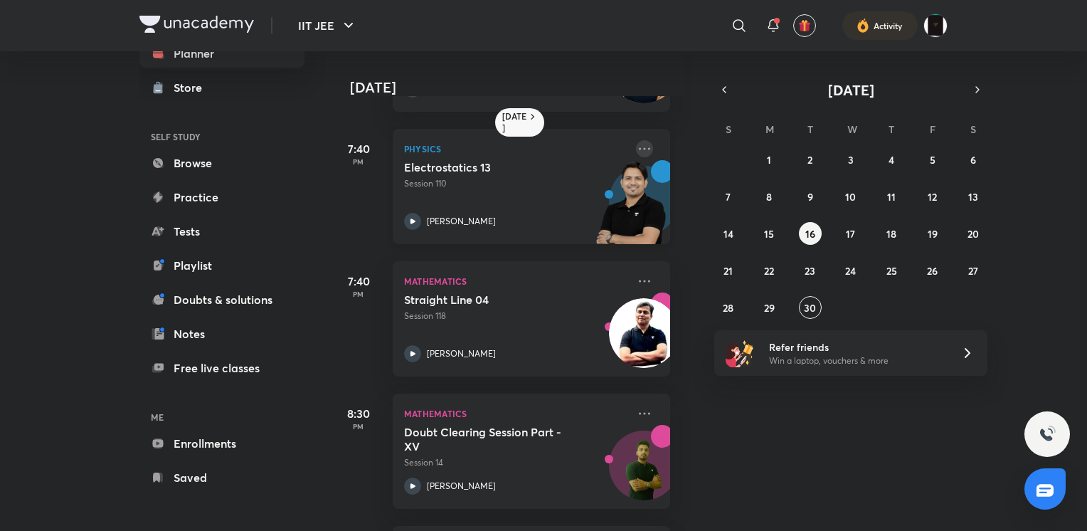
click at [636, 146] on icon at bounding box center [644, 148] width 17 height 17
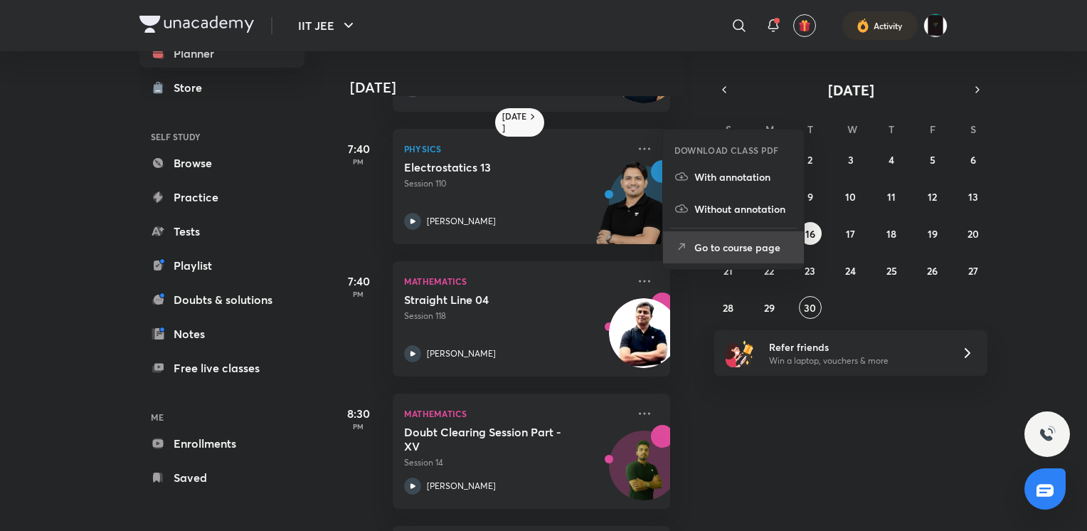
click at [697, 257] on li "Go to course page" at bounding box center [733, 247] width 141 height 32
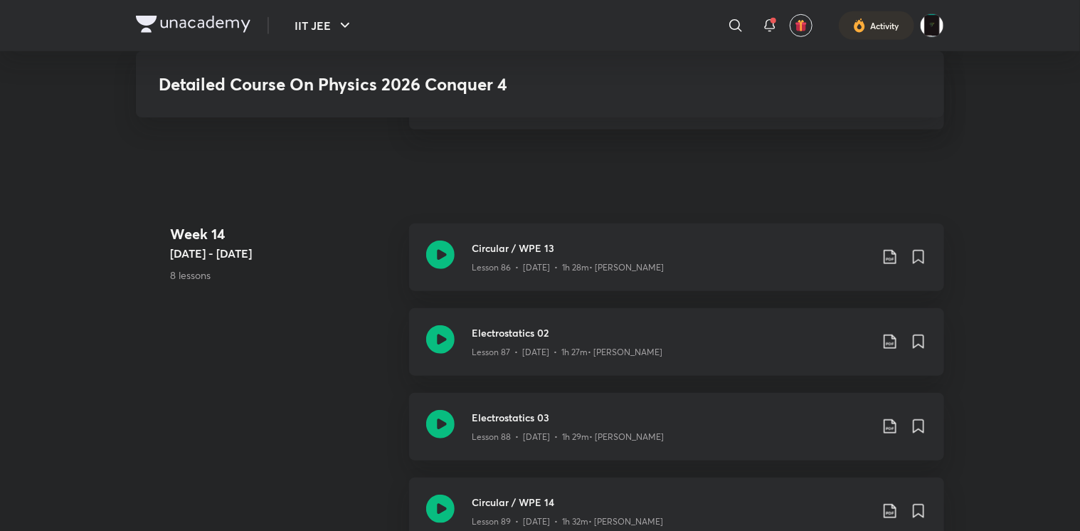
scroll to position [8621, 0]
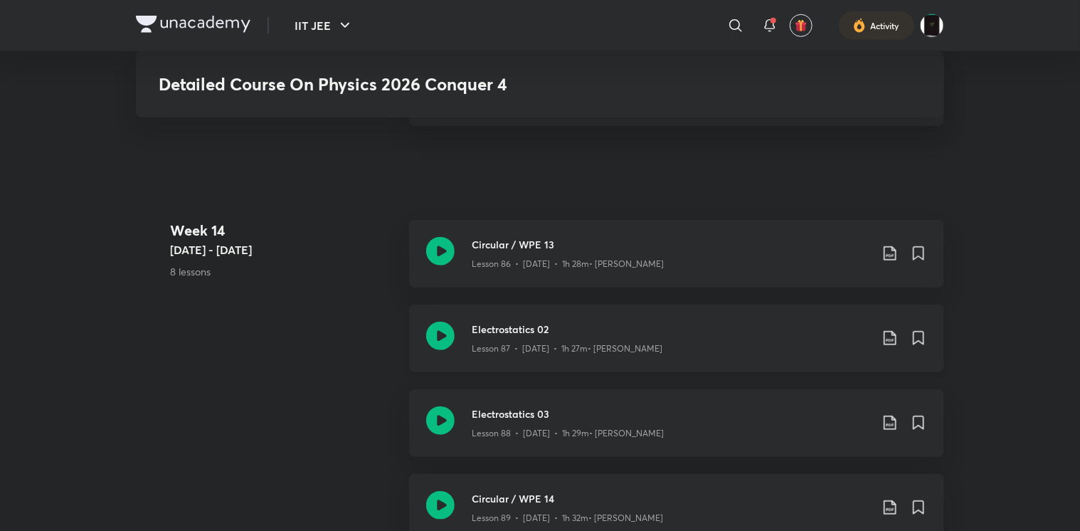
click at [438, 340] on icon at bounding box center [440, 336] width 28 height 28
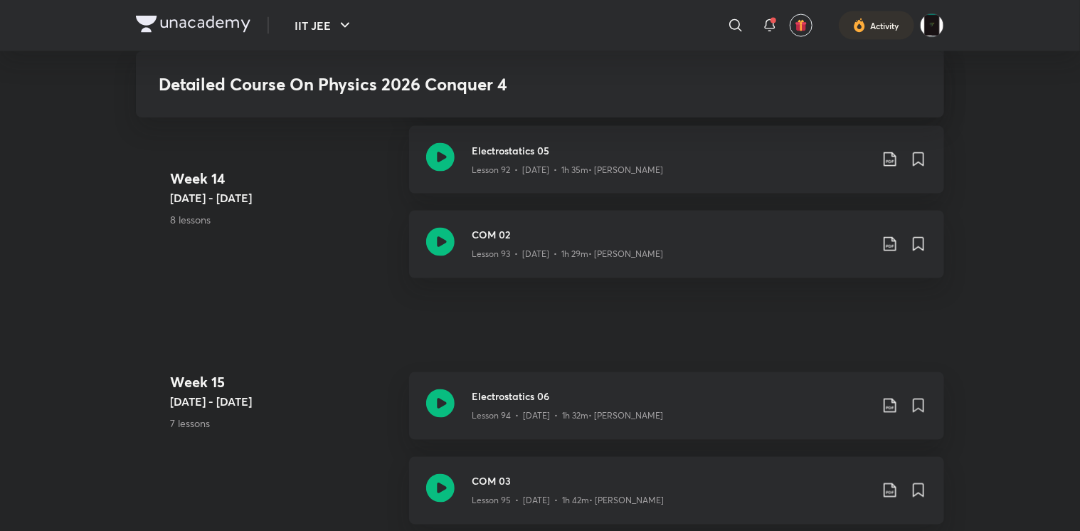
scroll to position [9290, 0]
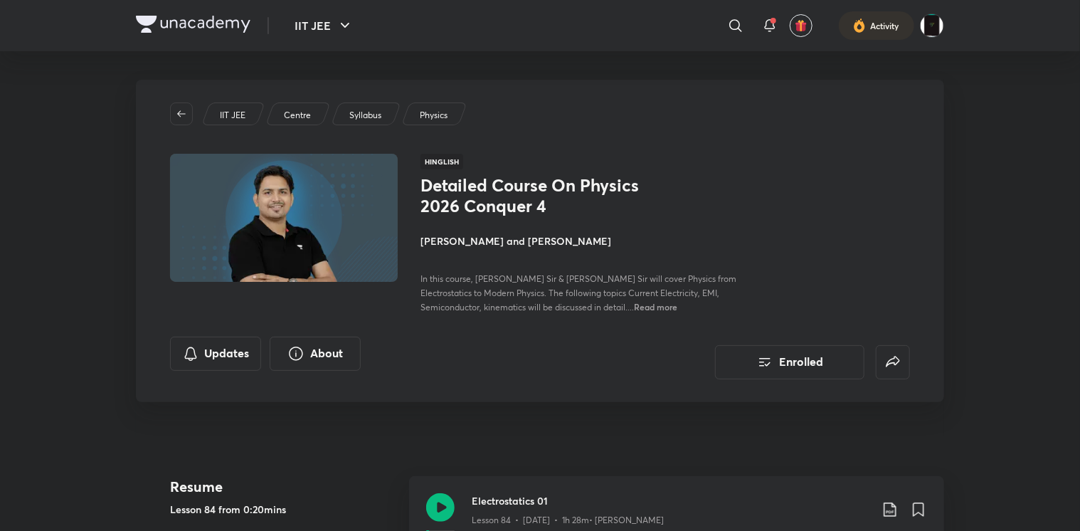
scroll to position [216, 0]
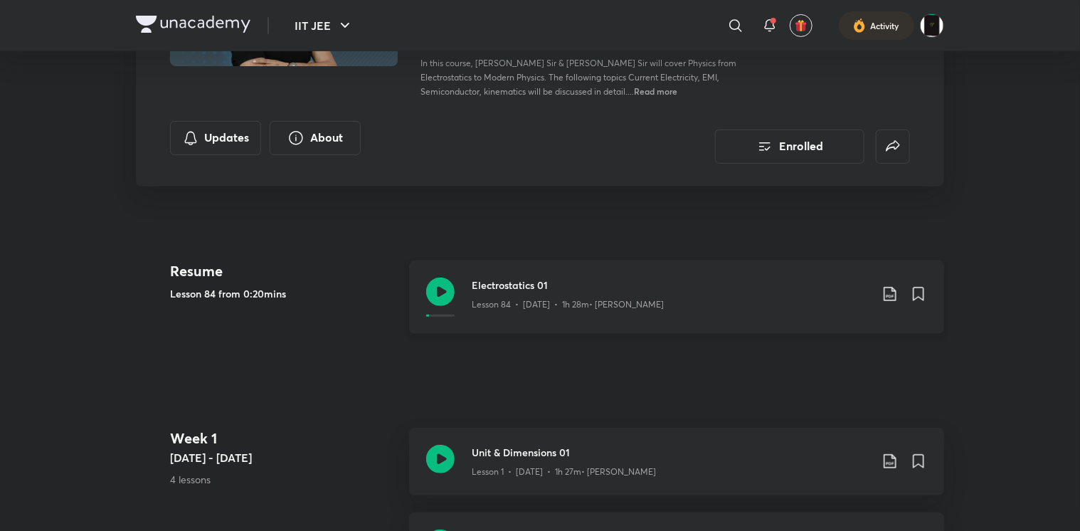
click at [445, 301] on icon at bounding box center [440, 292] width 28 height 28
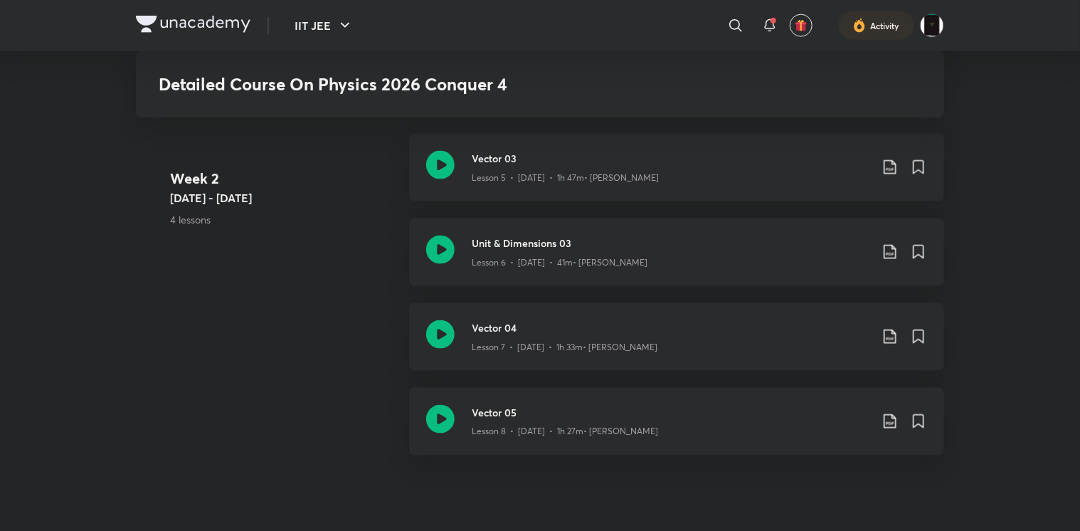
scroll to position [925, 0]
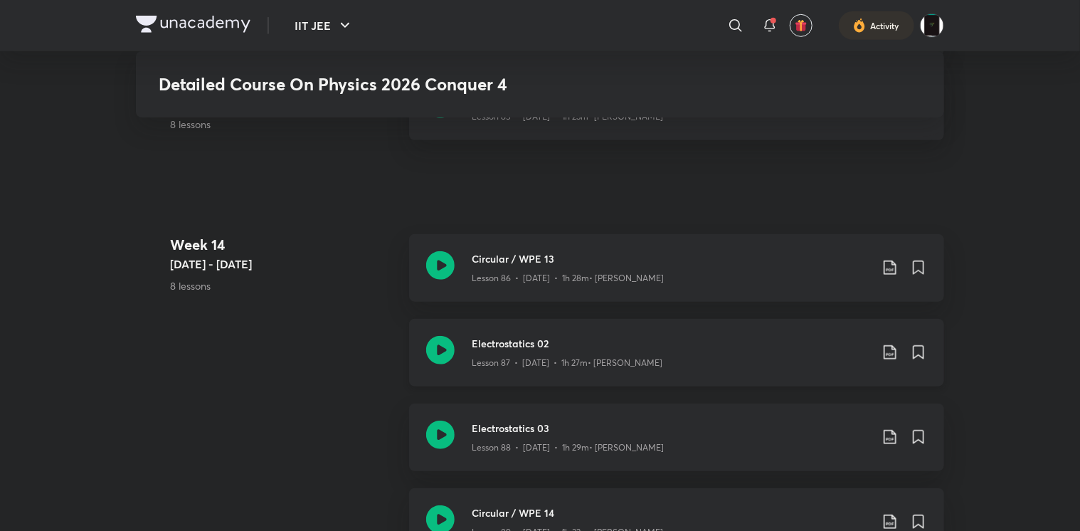
scroll to position [8611, 0]
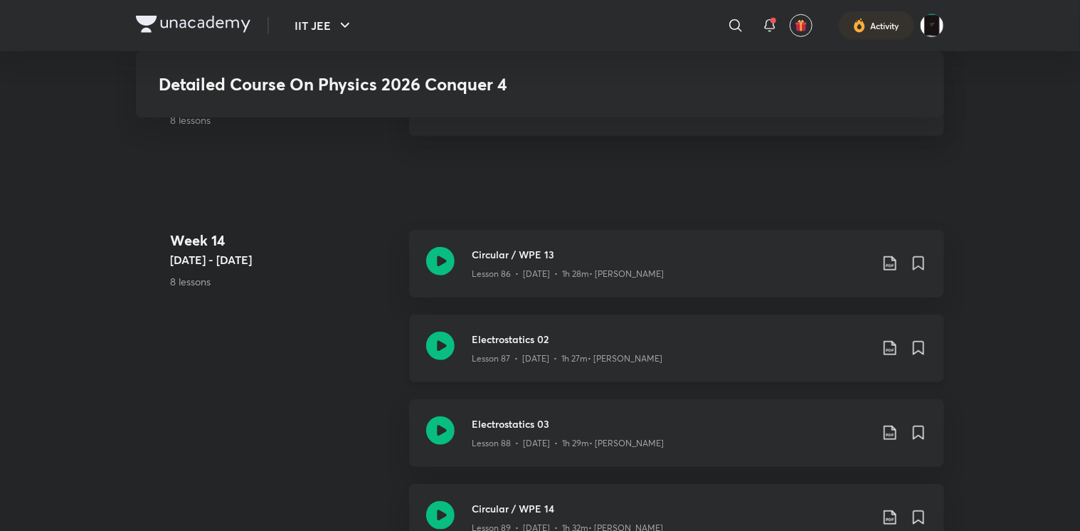
click at [442, 344] on icon at bounding box center [440, 346] width 28 height 28
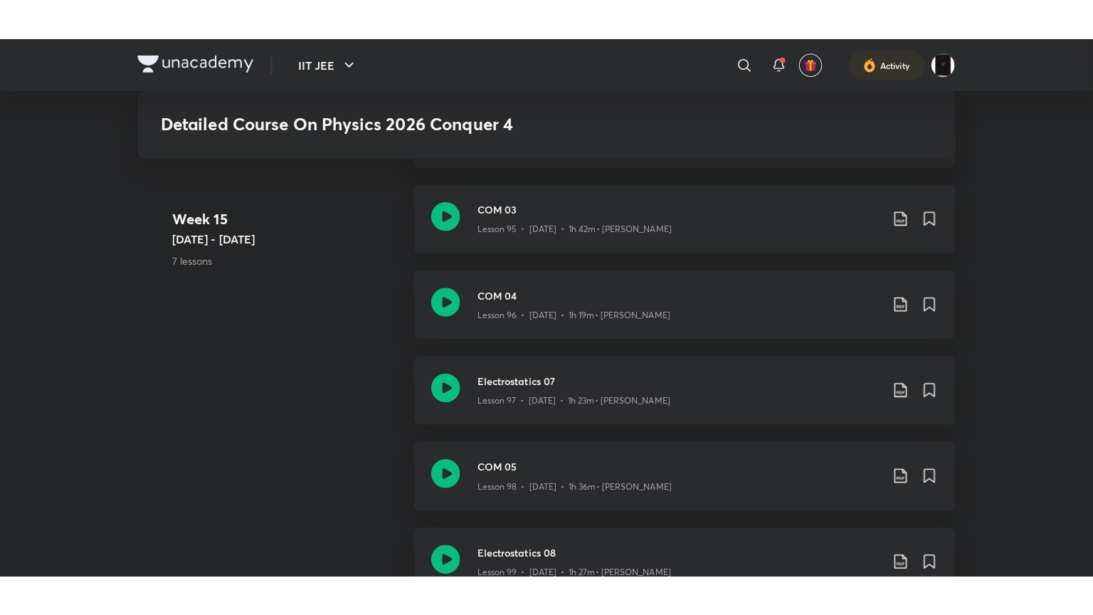
scroll to position [9541, 0]
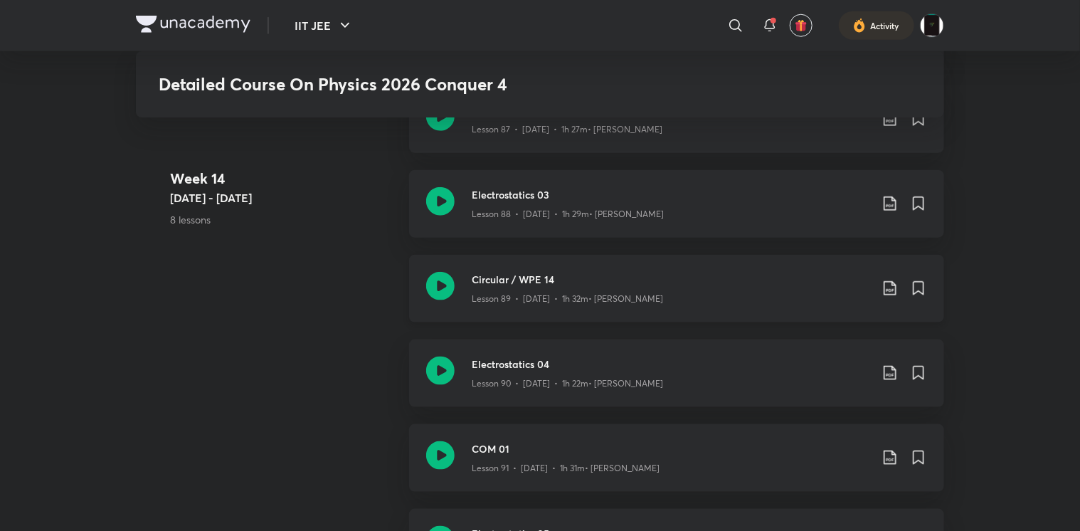
scroll to position [8838, 0]
click at [438, 209] on icon at bounding box center [440, 204] width 28 height 28
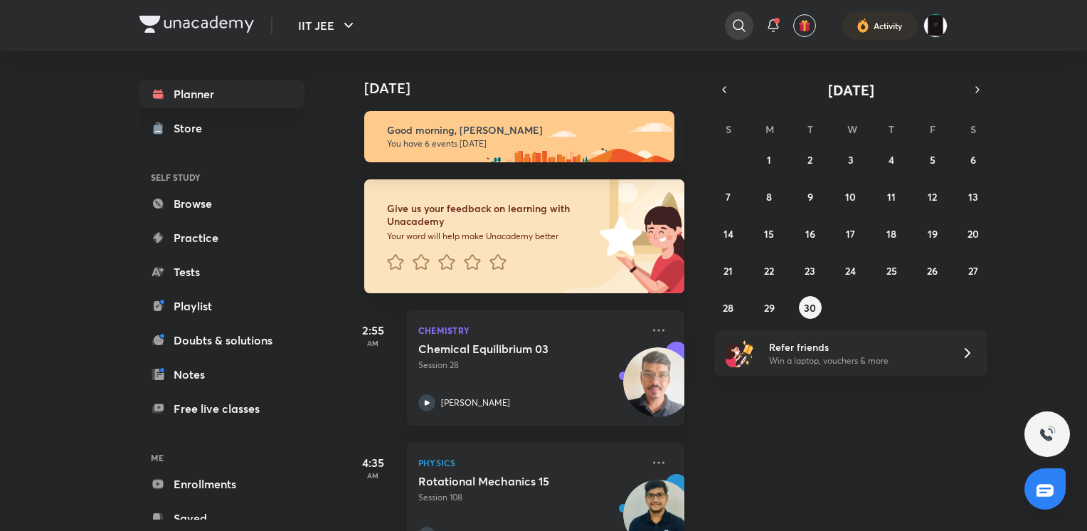
click at [738, 30] on icon at bounding box center [739, 25] width 17 height 17
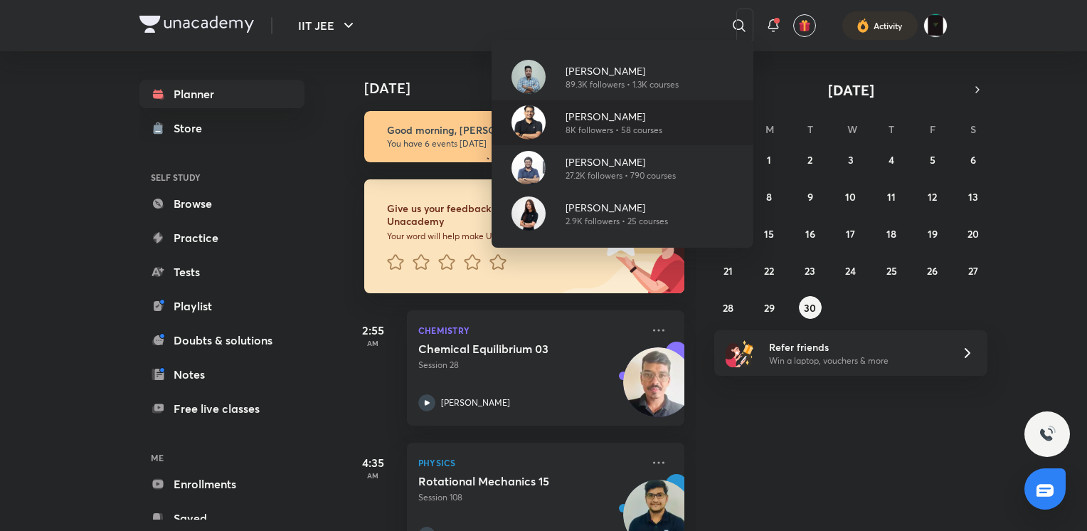
click at [589, 105] on div "[PERSON_NAME] 8K followers • 58 courses" at bounding box center [623, 123] width 262 height 46
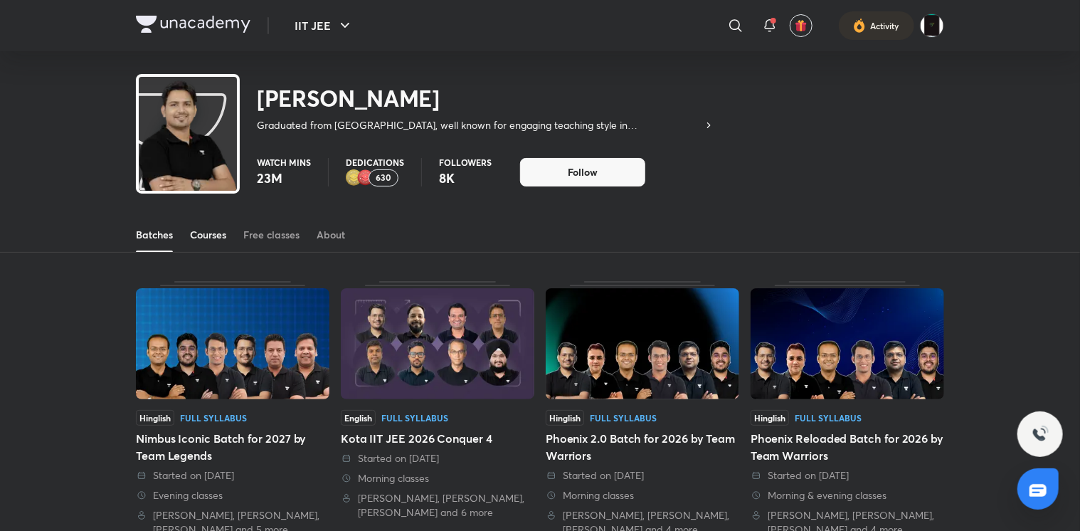
click at [199, 233] on div "Courses" at bounding box center [208, 235] width 36 height 14
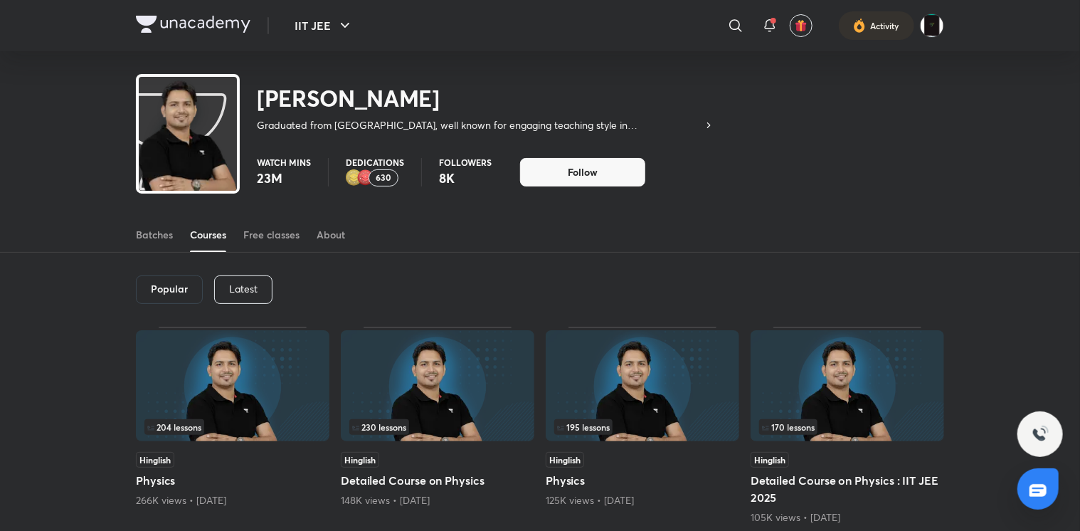
click at [380, 356] on img at bounding box center [438, 385] width 194 height 111
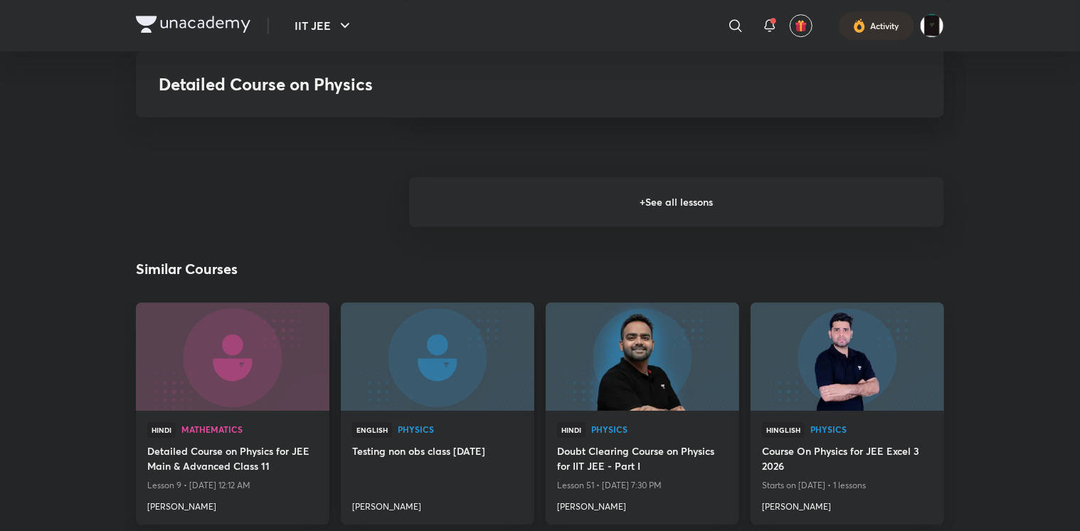
scroll to position [2185, 0]
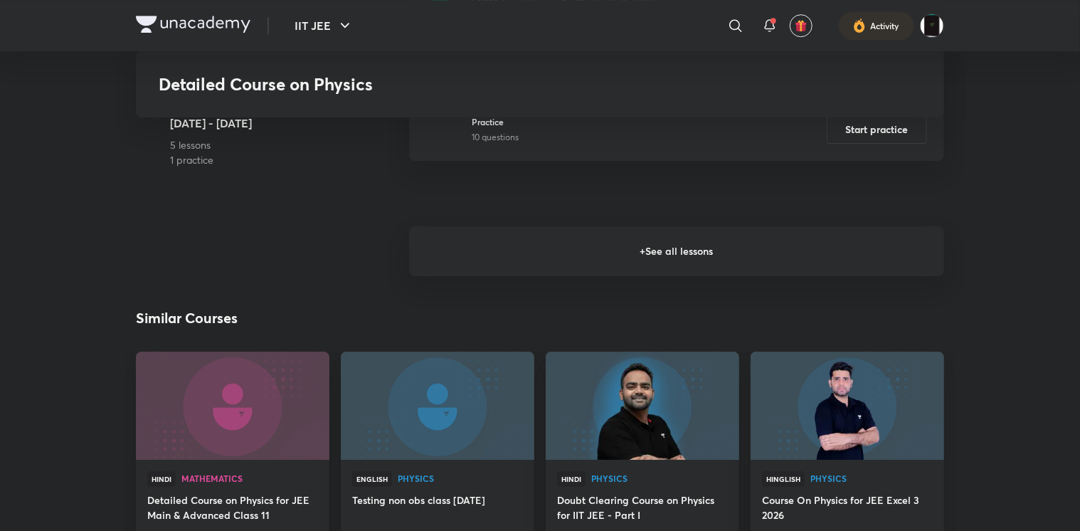
click at [509, 275] on h6 "+ See all lessons" at bounding box center [676, 251] width 535 height 50
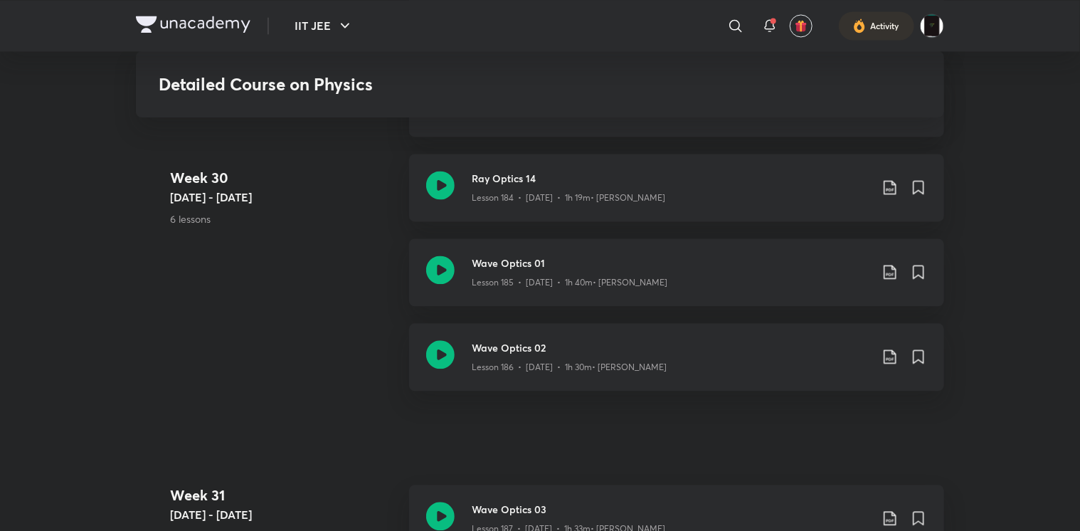
scroll to position [20319, 0]
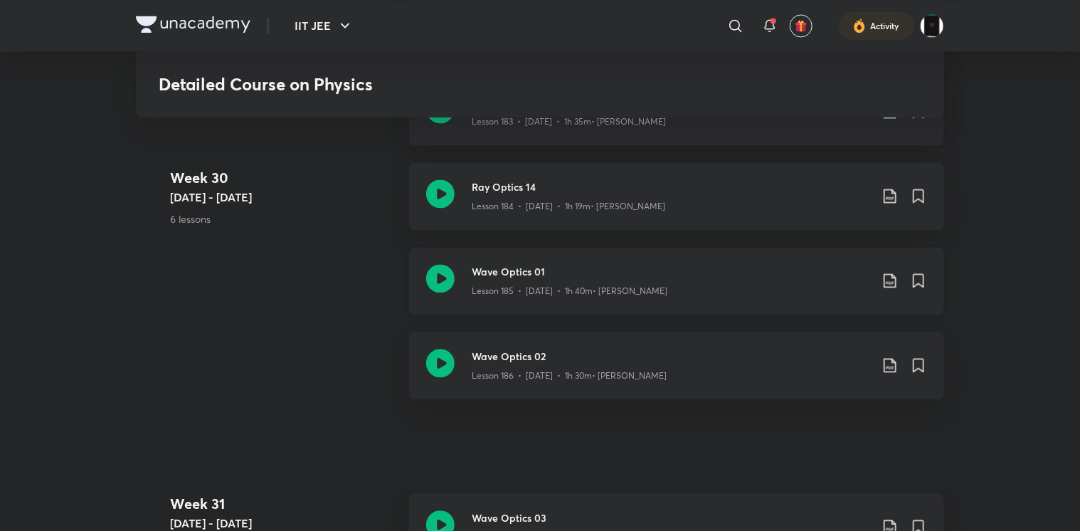
click at [435, 278] on icon at bounding box center [440, 278] width 28 height 28
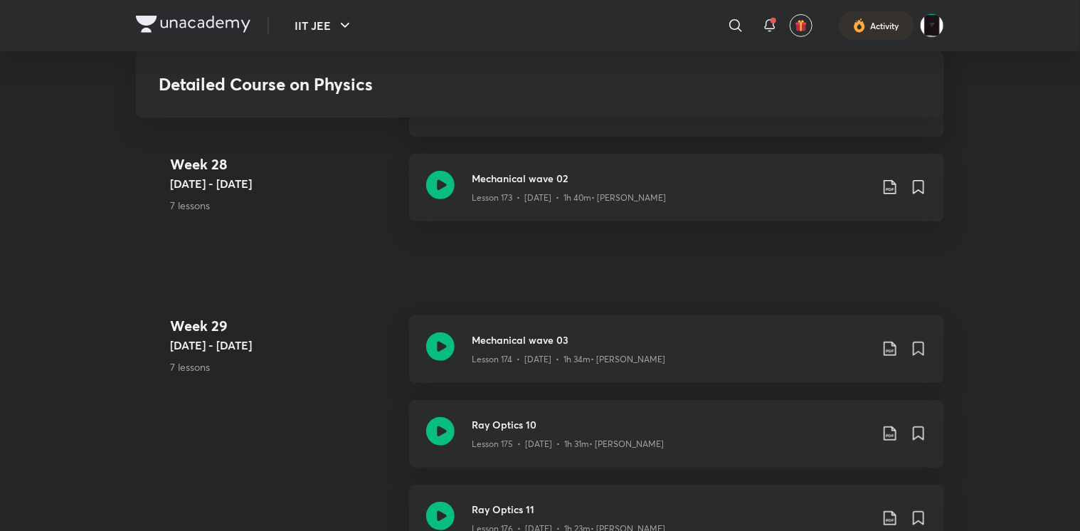
scroll to position [19016, 0]
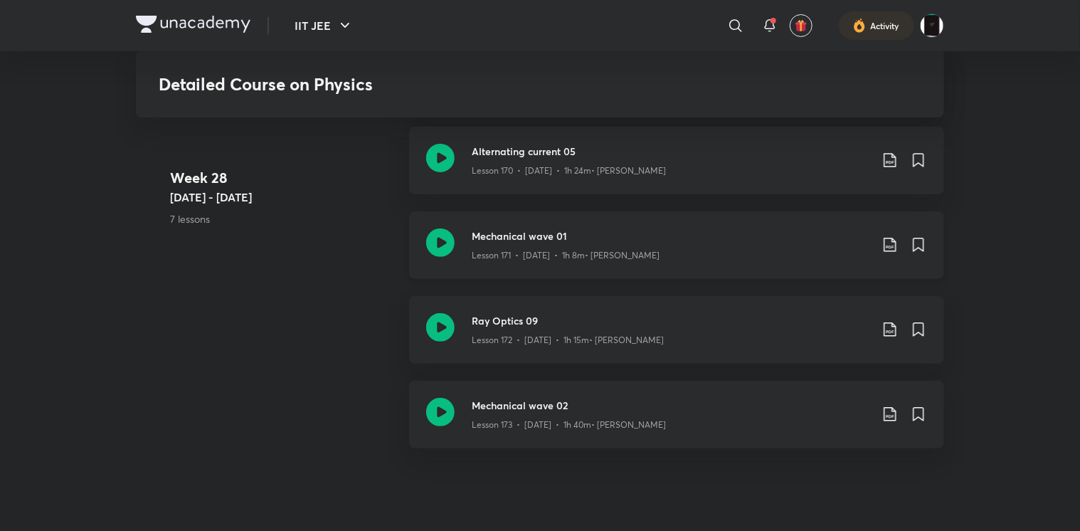
click at [453, 243] on icon at bounding box center [440, 242] width 28 height 28
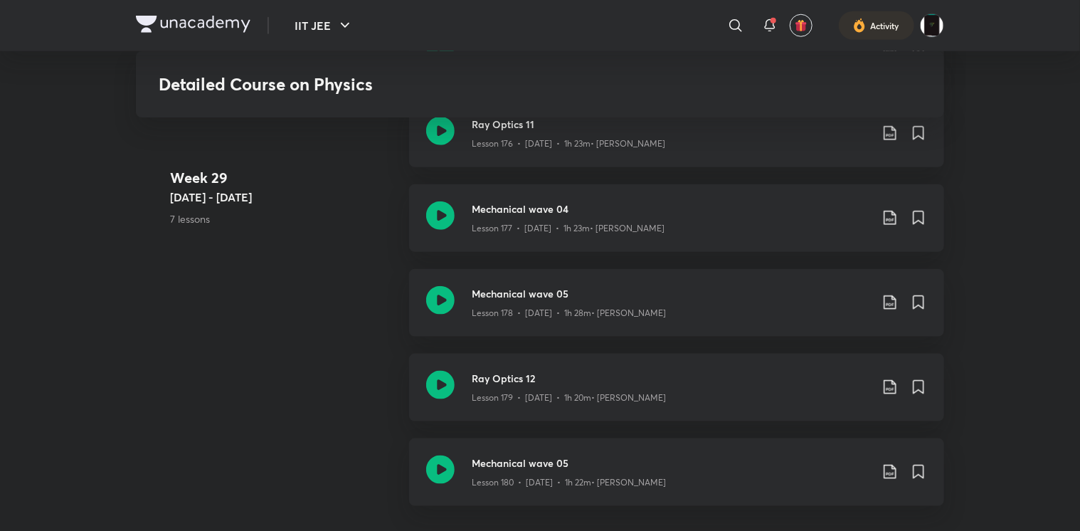
scroll to position [19637, 0]
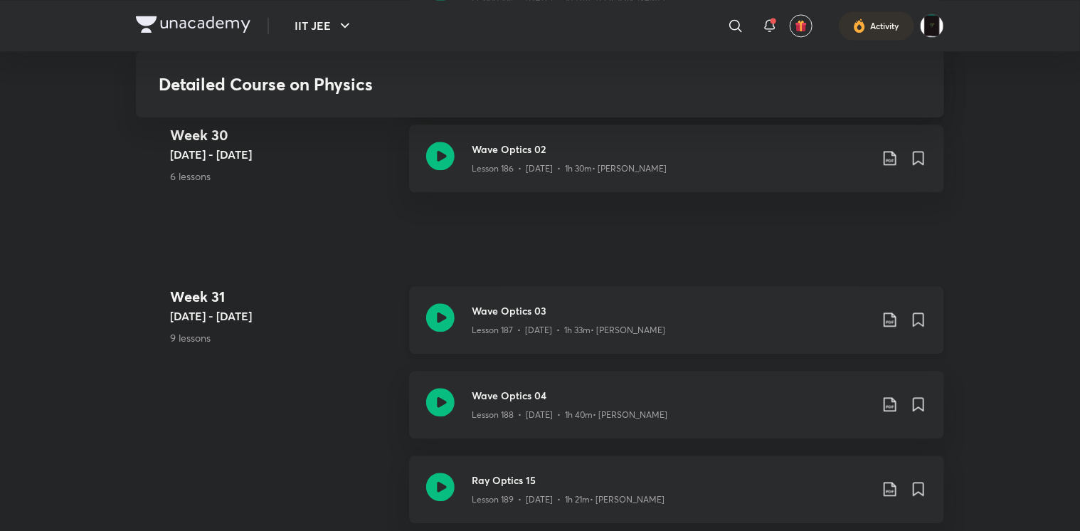
scroll to position [20526, 0]
click at [433, 317] on icon at bounding box center [440, 318] width 28 height 28
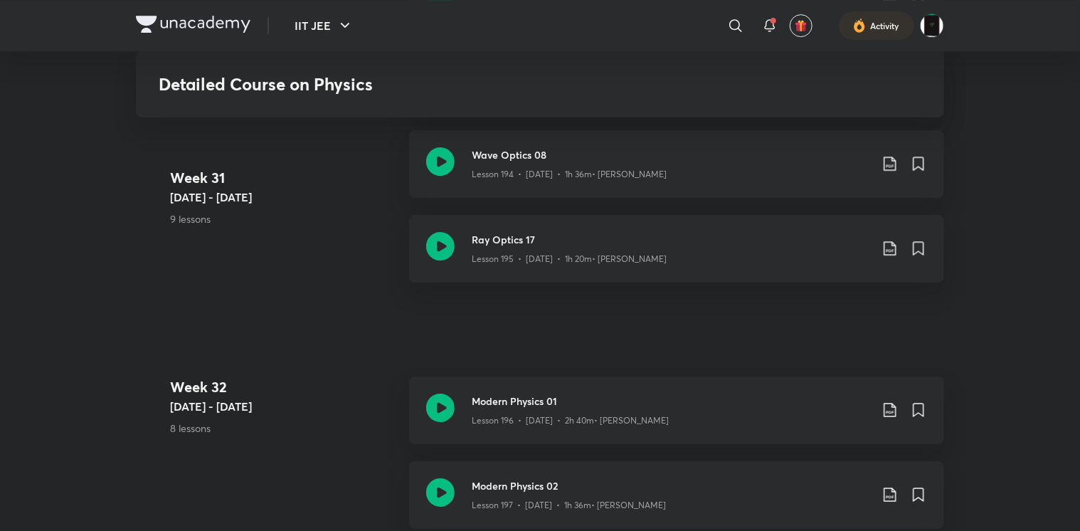
scroll to position [21274, 0]
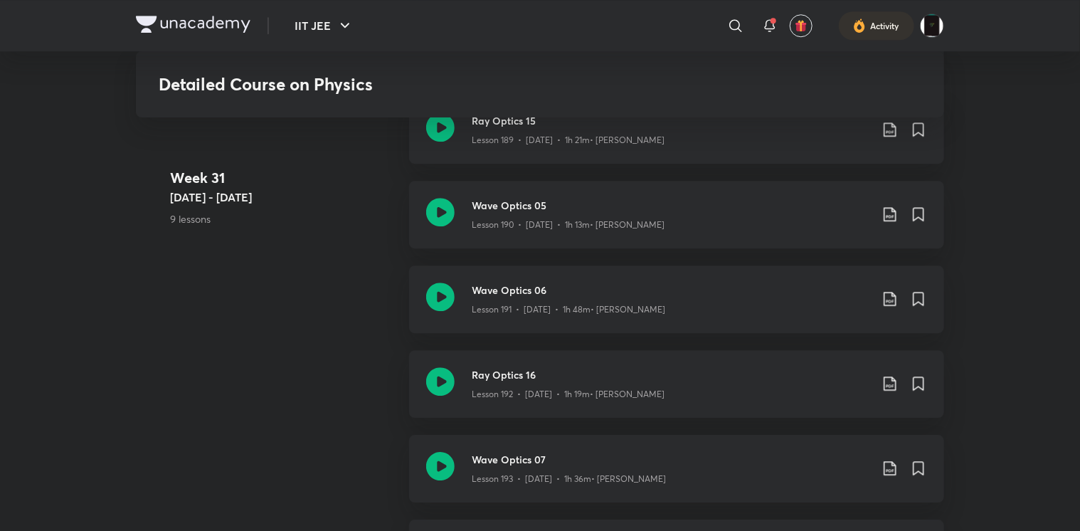
scroll to position [20885, 0]
click at [428, 223] on icon at bounding box center [440, 213] width 28 height 28
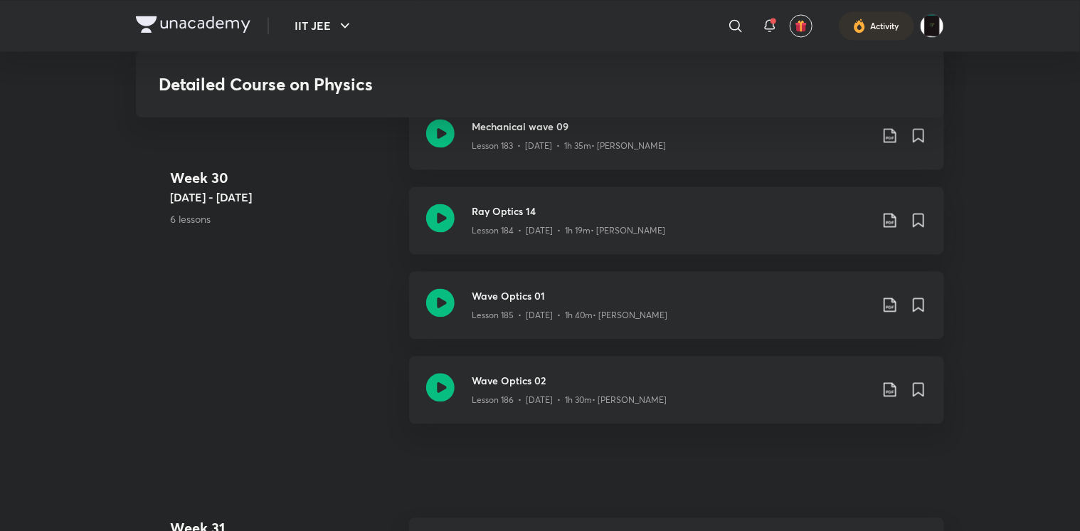
scroll to position [20257, 0]
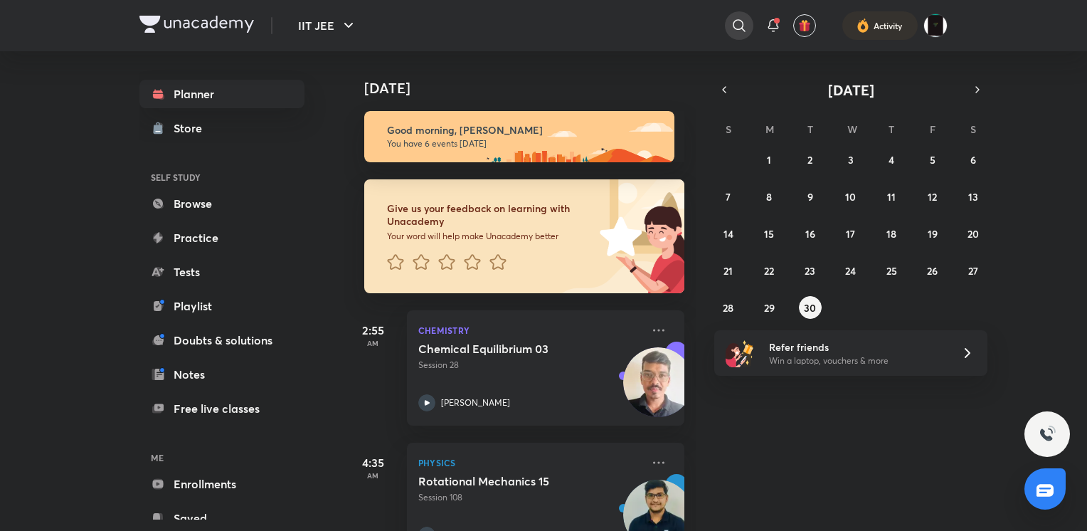
click at [731, 30] on icon at bounding box center [739, 25] width 17 height 17
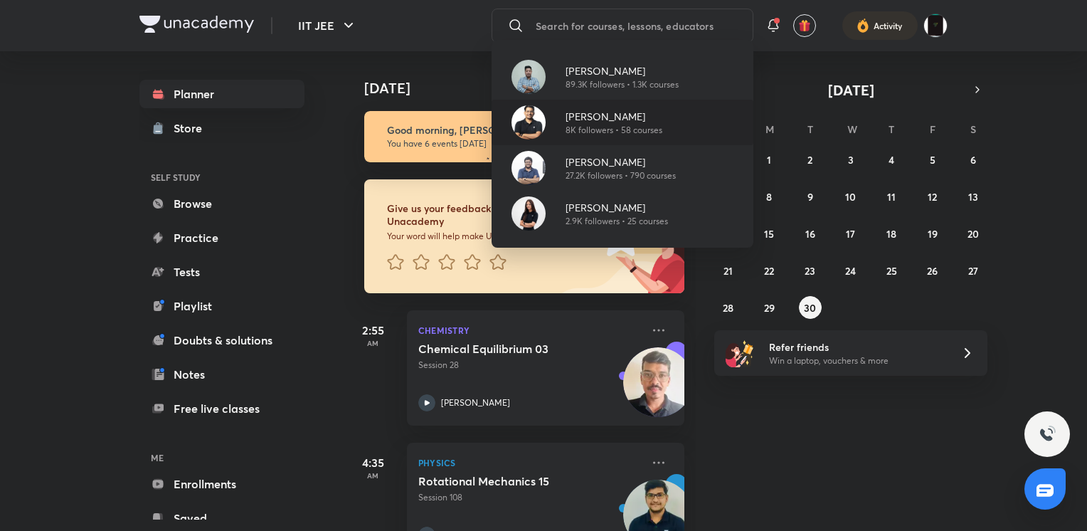
click at [549, 137] on div at bounding box center [528, 122] width 51 height 34
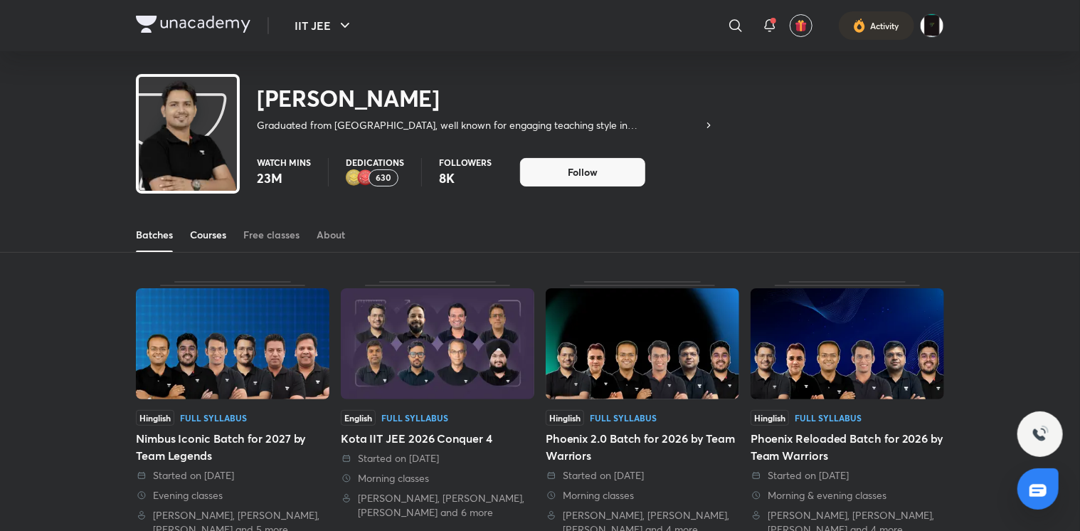
click at [216, 246] on link "Courses" at bounding box center [208, 235] width 36 height 34
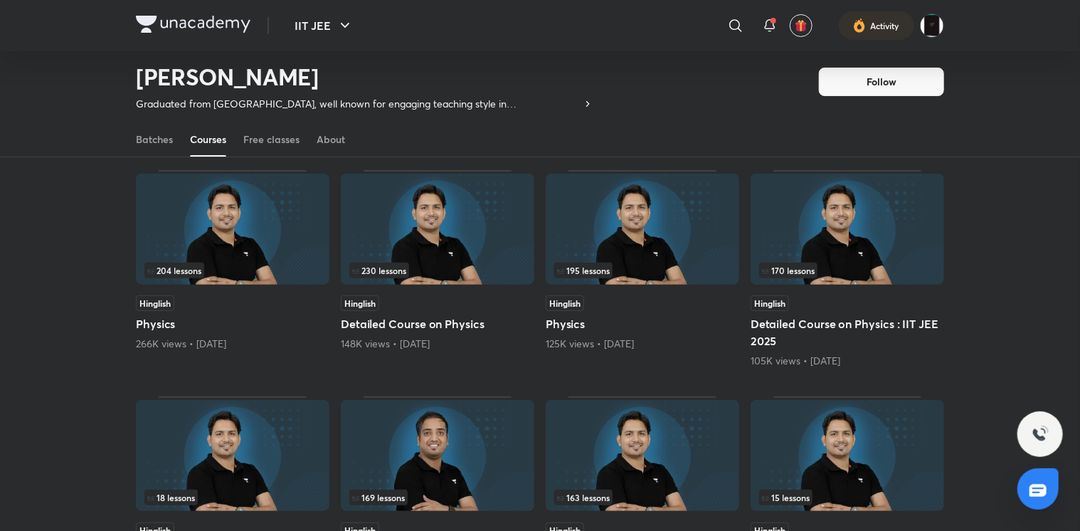
scroll to position [114, 0]
click at [645, 249] on img at bounding box center [643, 229] width 194 height 111
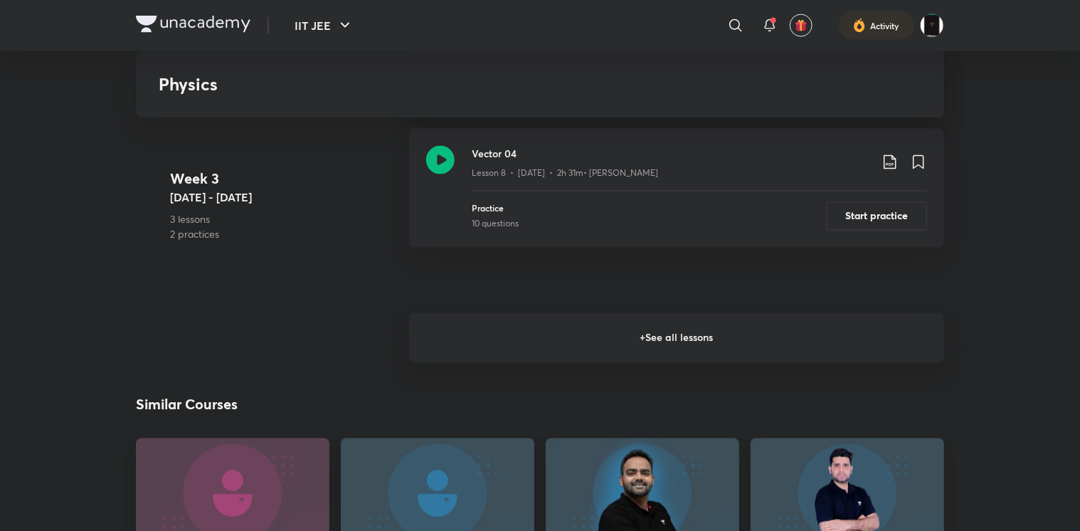
scroll to position [1139, 0]
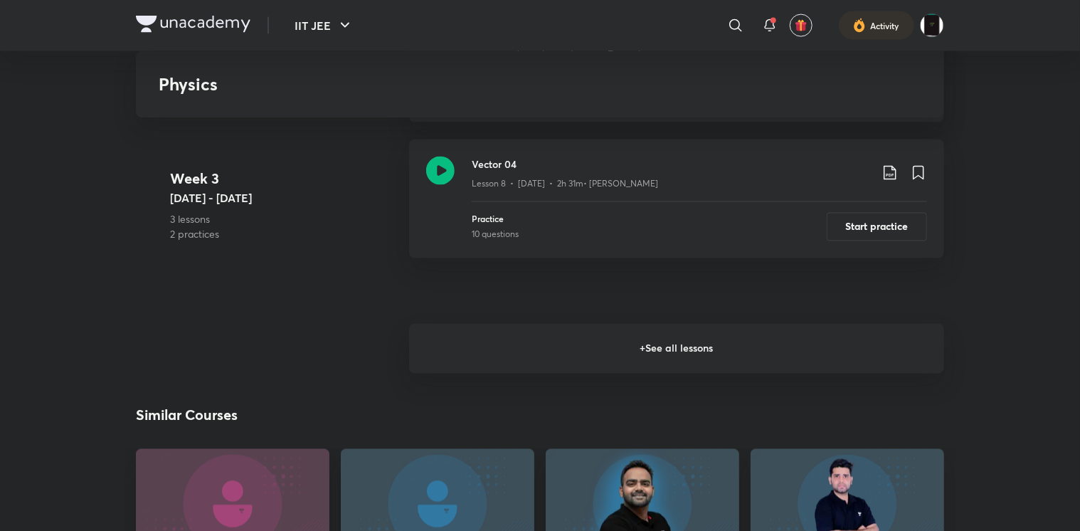
click at [511, 354] on h6 "+ See all lessons" at bounding box center [676, 349] width 535 height 50
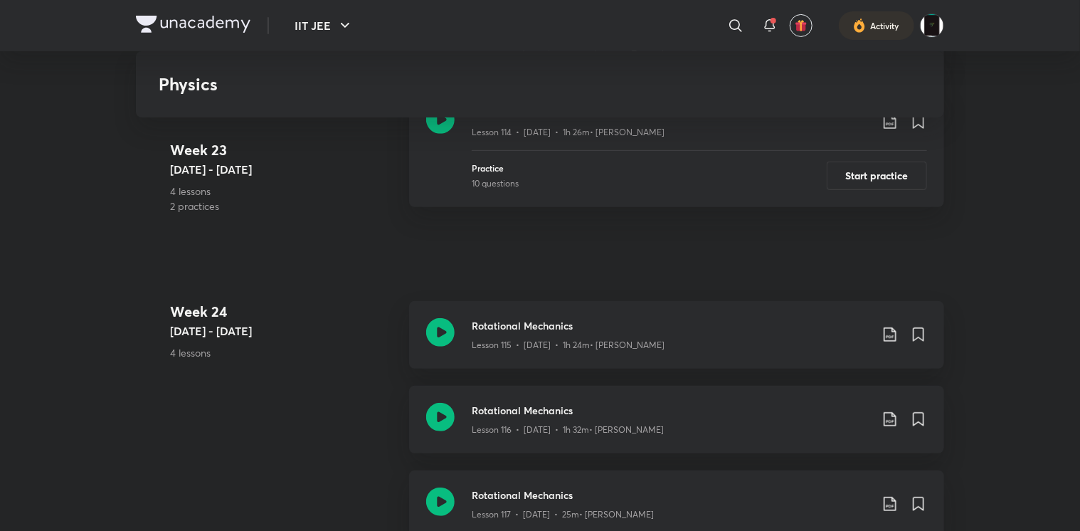
scroll to position [13756, 0]
drag, startPoint x: 511, startPoint y: 354, endPoint x: 148, endPoint y: 263, distance: 374.1
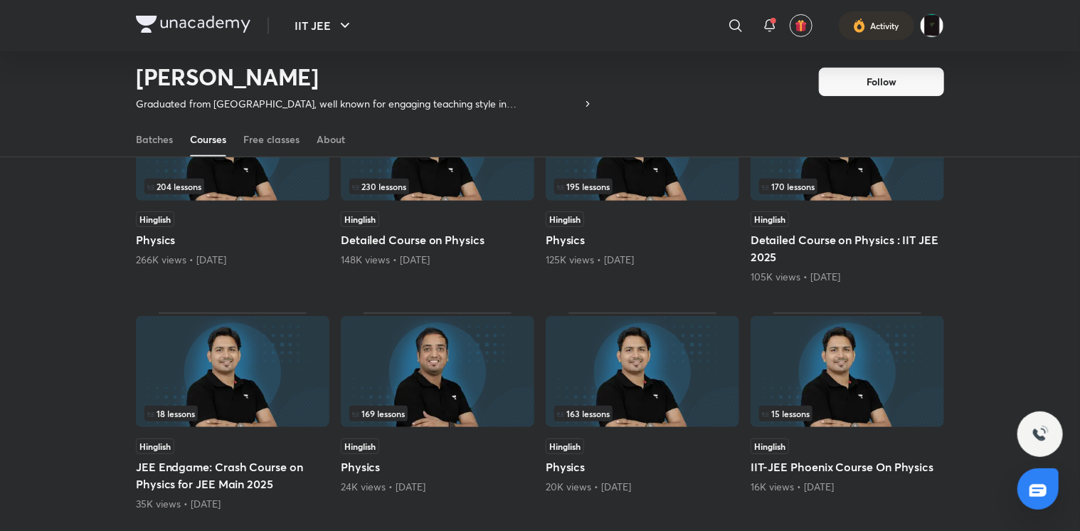
scroll to position [117, 0]
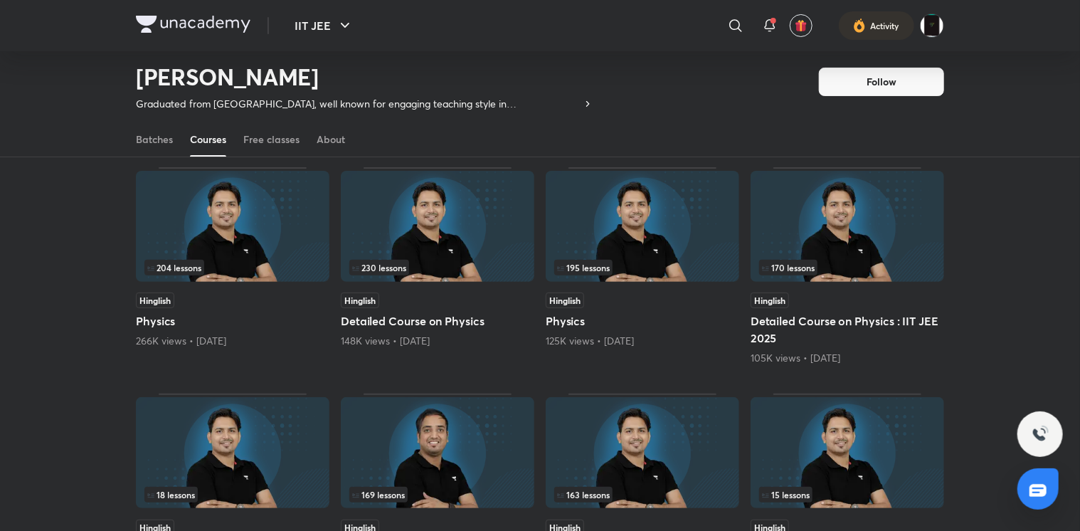
click at [253, 214] on img at bounding box center [233, 226] width 194 height 111
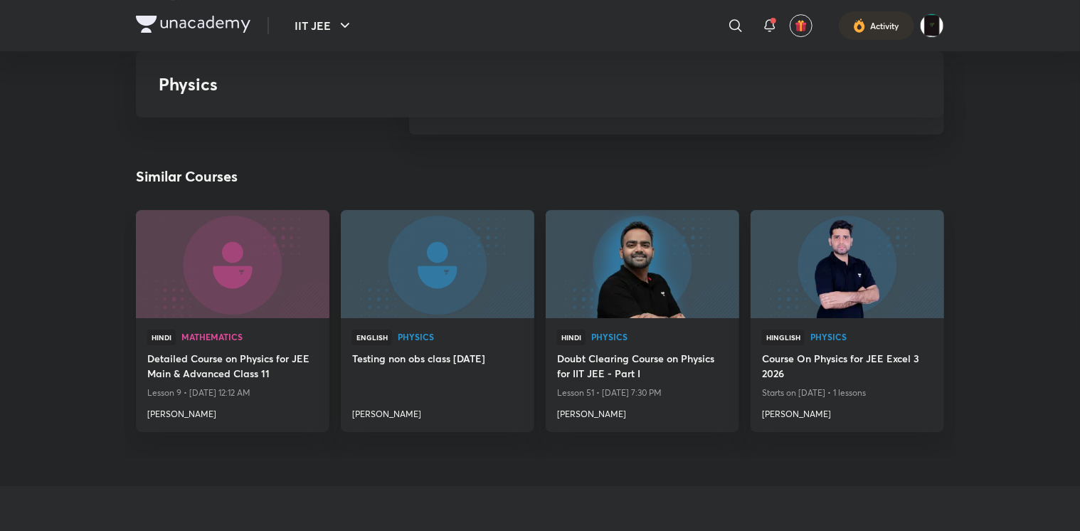
scroll to position [2147, 0]
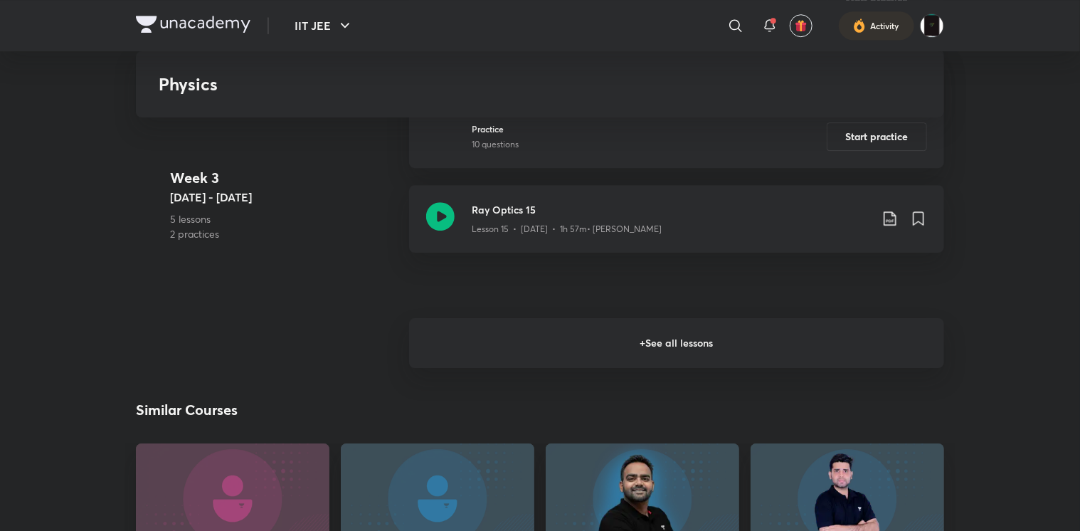
click at [496, 363] on h6 "+ See all lessons" at bounding box center [676, 343] width 535 height 50
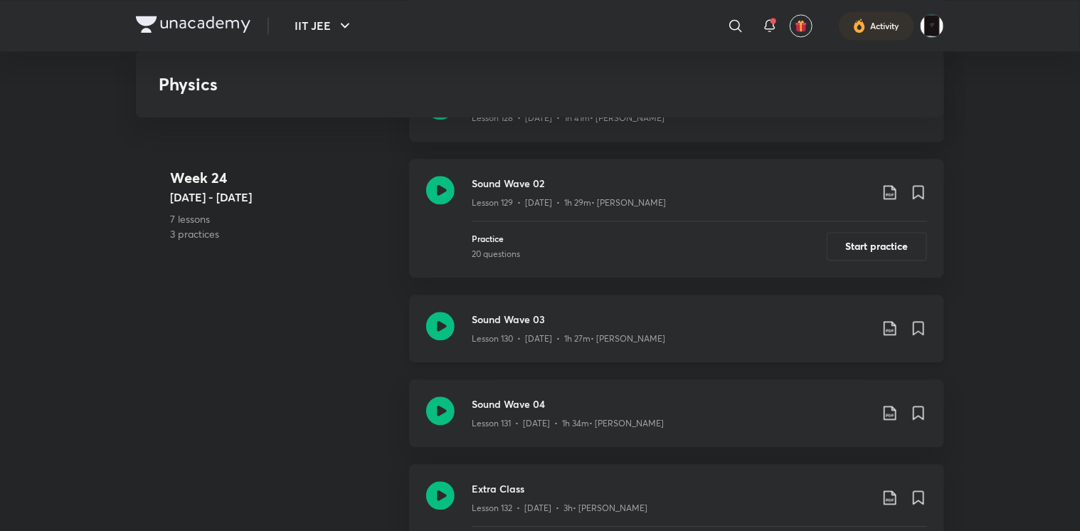
scroll to position [14891, 0]
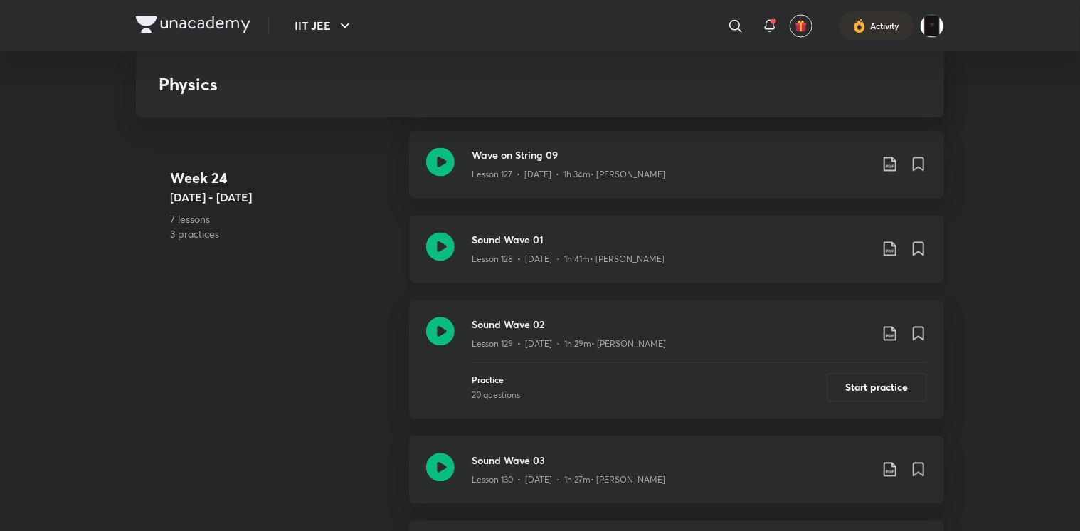
click at [434, 260] on icon at bounding box center [440, 246] width 28 height 28
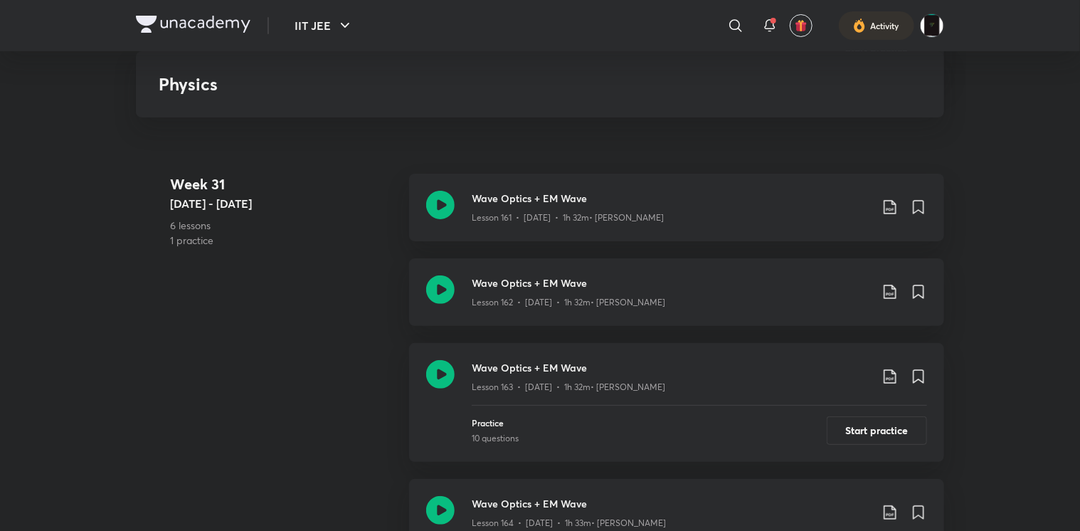
scroll to position [18981, 0]
click at [444, 208] on icon at bounding box center [440, 205] width 28 height 28
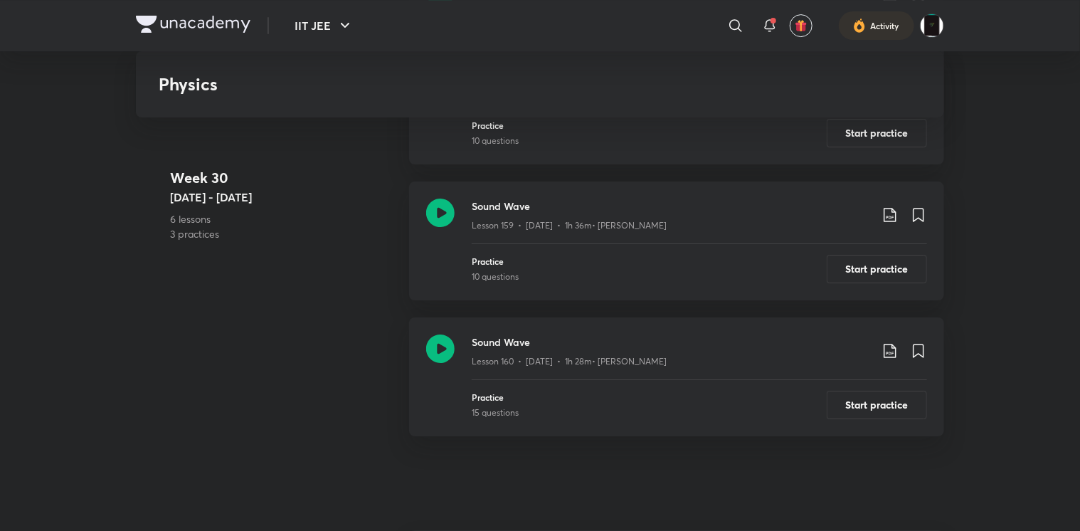
scroll to position [18625, 0]
click at [435, 228] on icon at bounding box center [440, 213] width 28 height 28
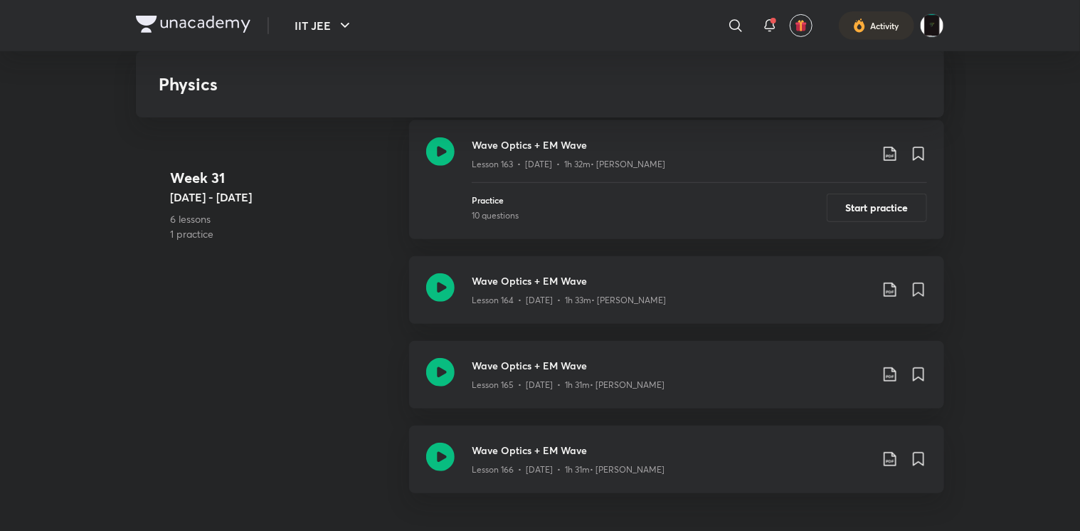
scroll to position [19254, 0]
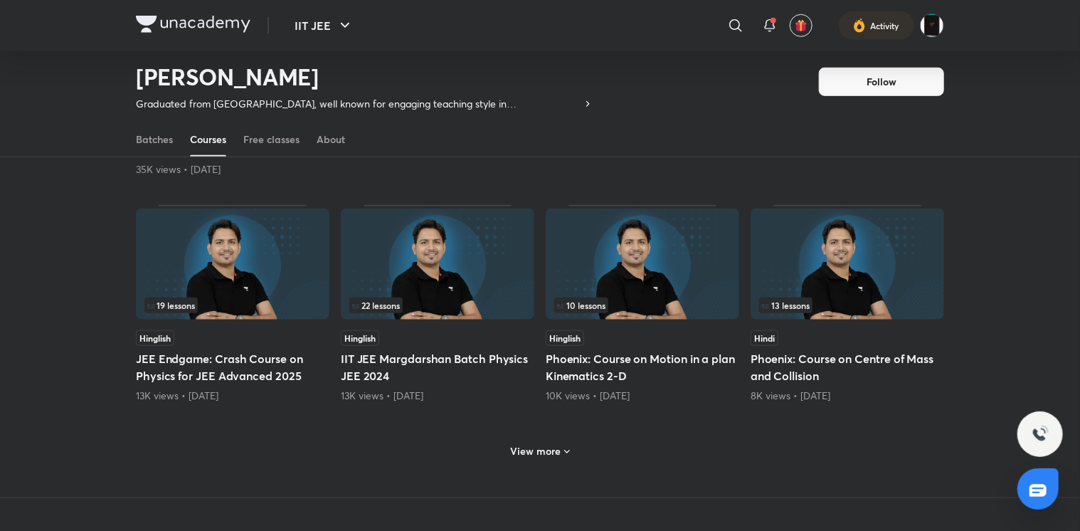
scroll to position [535, 0]
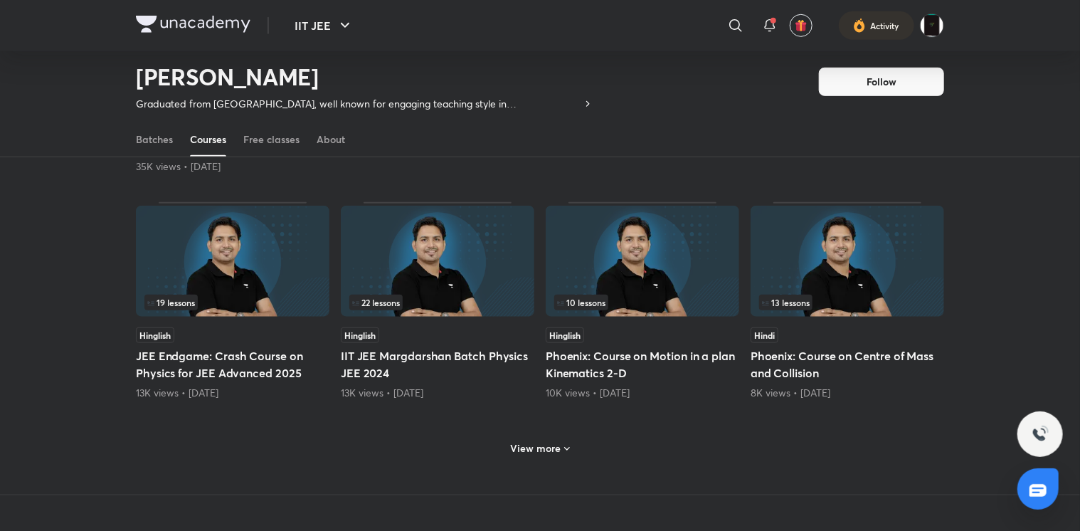
click at [546, 441] on h6 "View more" at bounding box center [536, 448] width 51 height 14
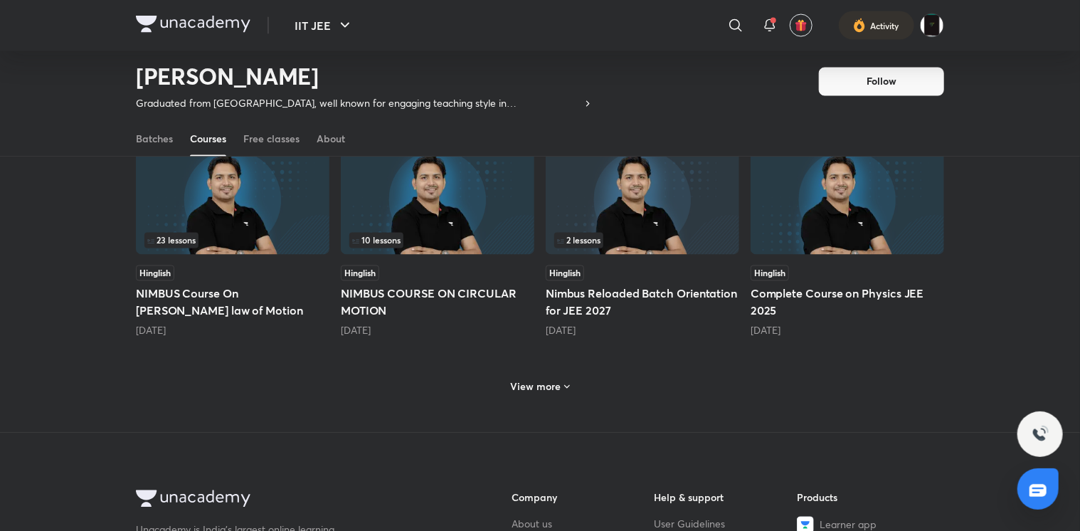
click at [515, 383] on h6 "View more" at bounding box center [536, 387] width 51 height 14
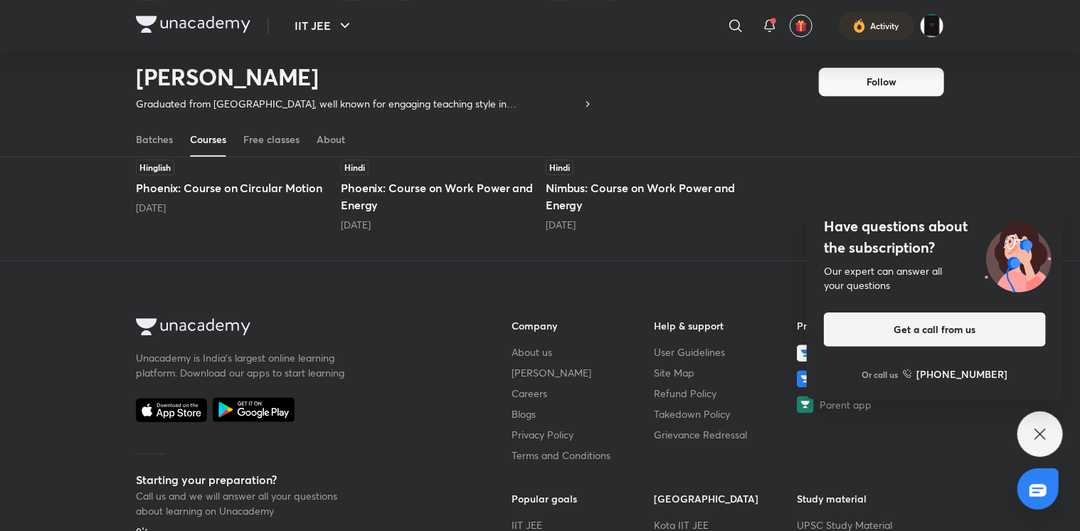
scroll to position [1846, 0]
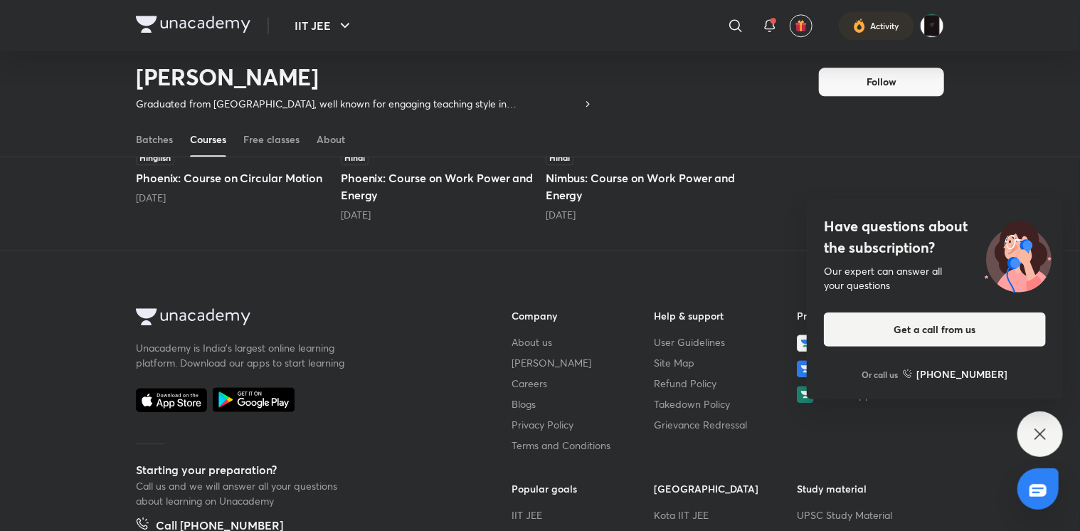
click at [1030, 444] on div "Have questions about the subscription? Our expert can answer all your questions…" at bounding box center [1041, 434] width 46 height 46
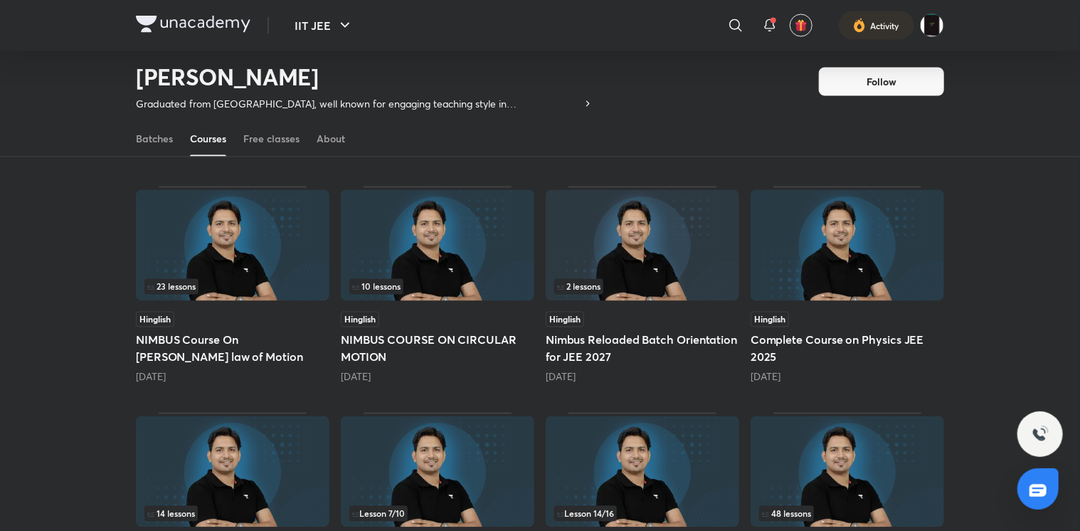
scroll to position [1230, 0]
click at [815, 307] on div "Hinglish Complete Course on Physics JEE 2025 1 year ago" at bounding box center [848, 286] width 194 height 198
click at [803, 244] on img at bounding box center [848, 246] width 194 height 111
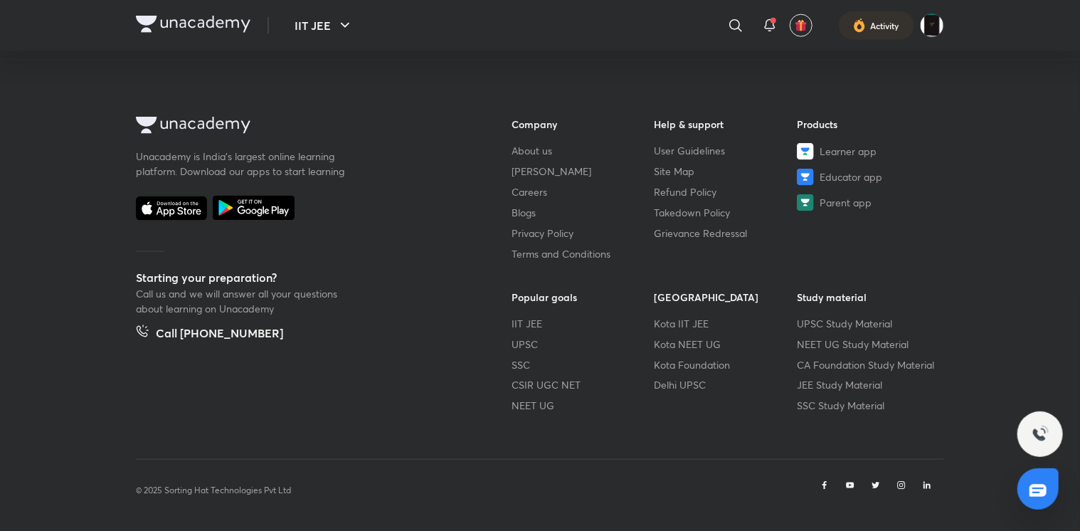
scroll to position [641, 0]
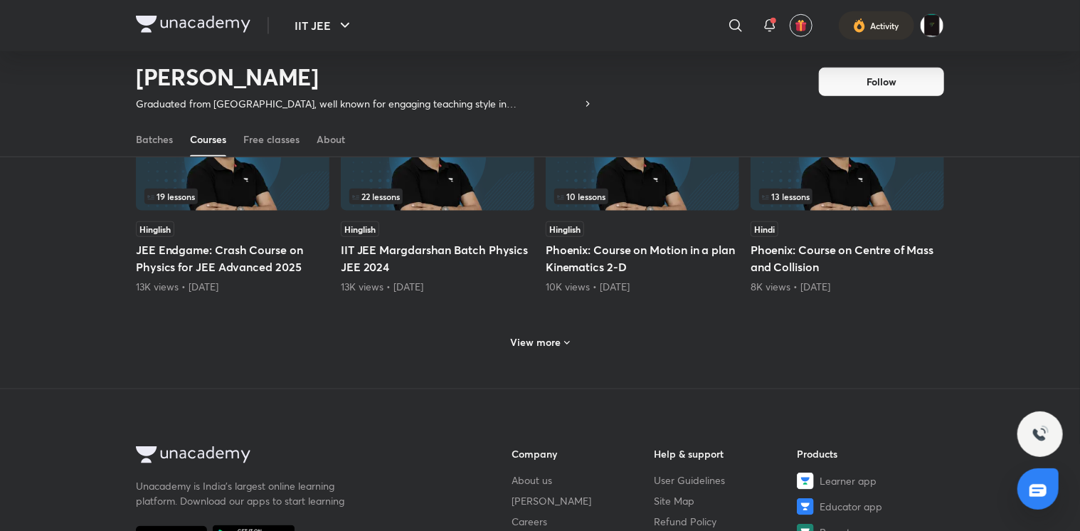
click at [524, 335] on h6 "View more" at bounding box center [536, 342] width 51 height 14
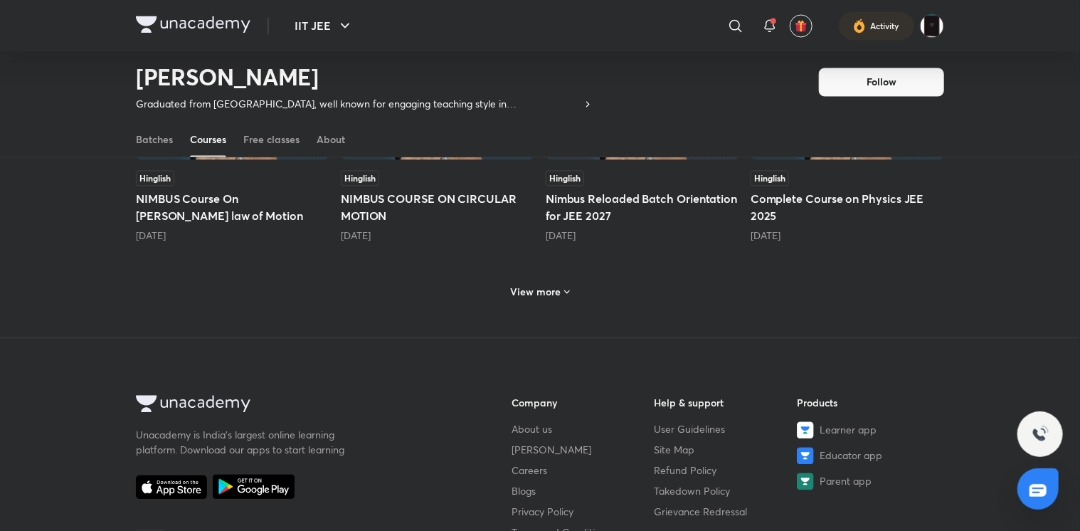
scroll to position [1371, 0]
click at [552, 280] on div "View more" at bounding box center [540, 291] width 70 height 23
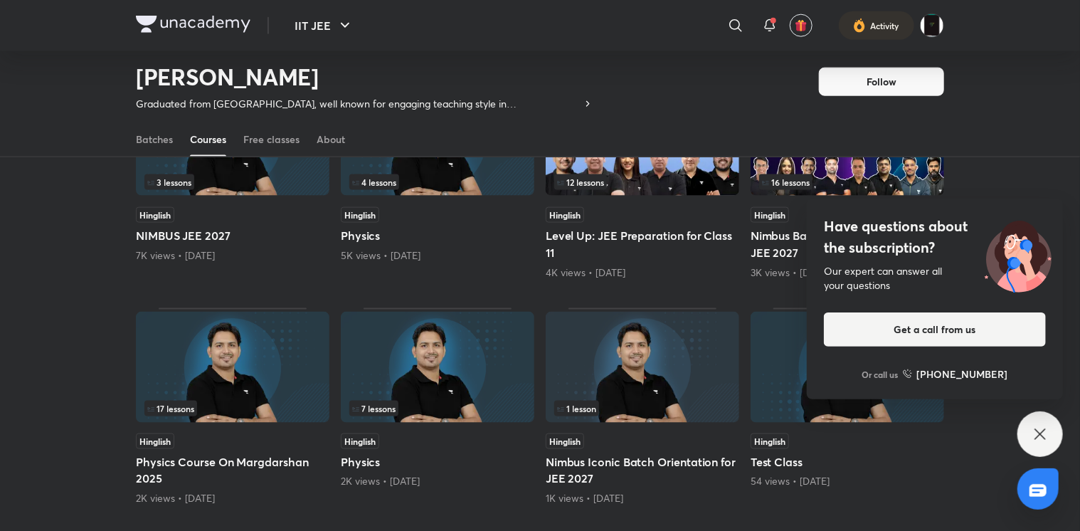
scroll to position [882, 0]
click at [1032, 425] on div "Have questions about the subscription? Our expert can answer all your questions…" at bounding box center [1041, 434] width 46 height 46
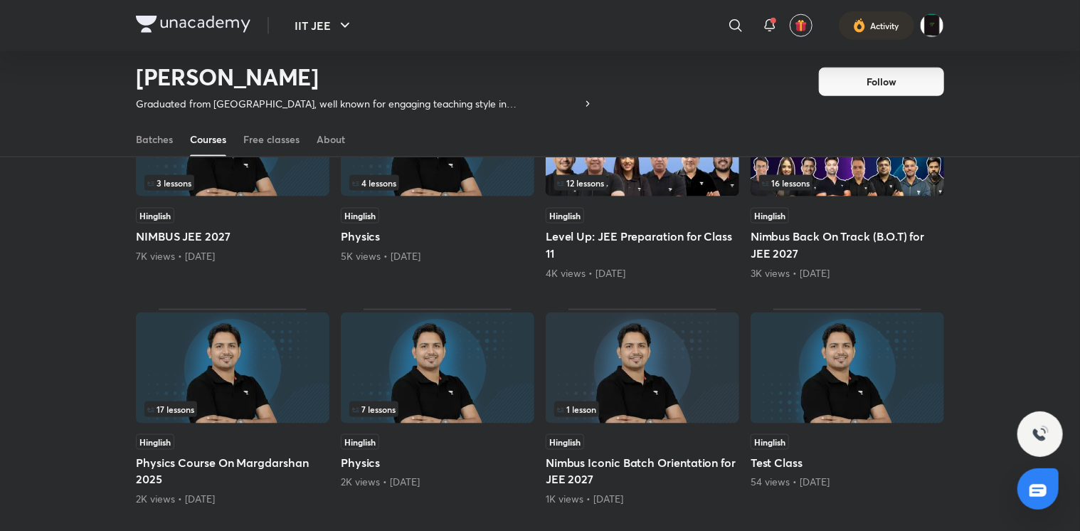
scroll to position [0, 0]
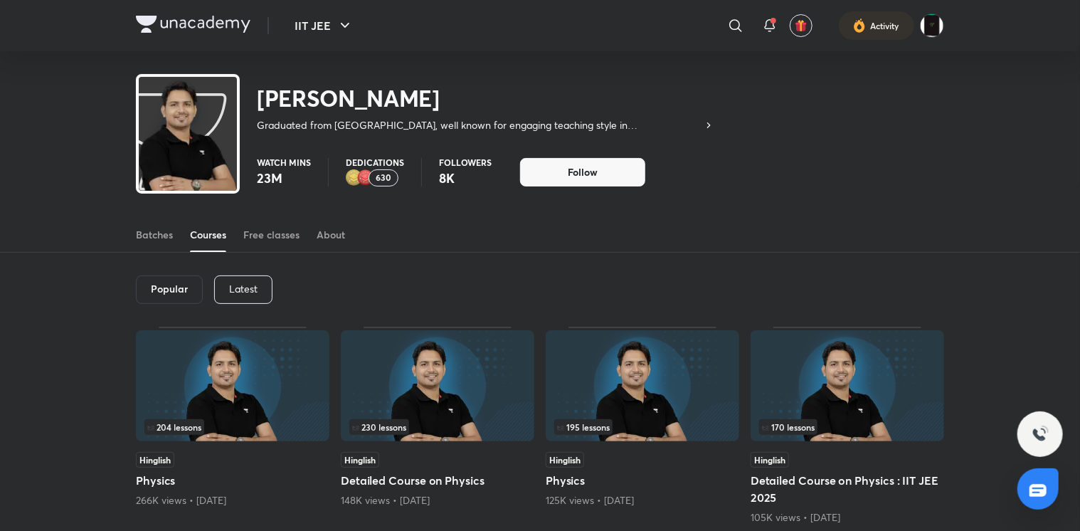
click at [435, 386] on img at bounding box center [438, 385] width 194 height 111
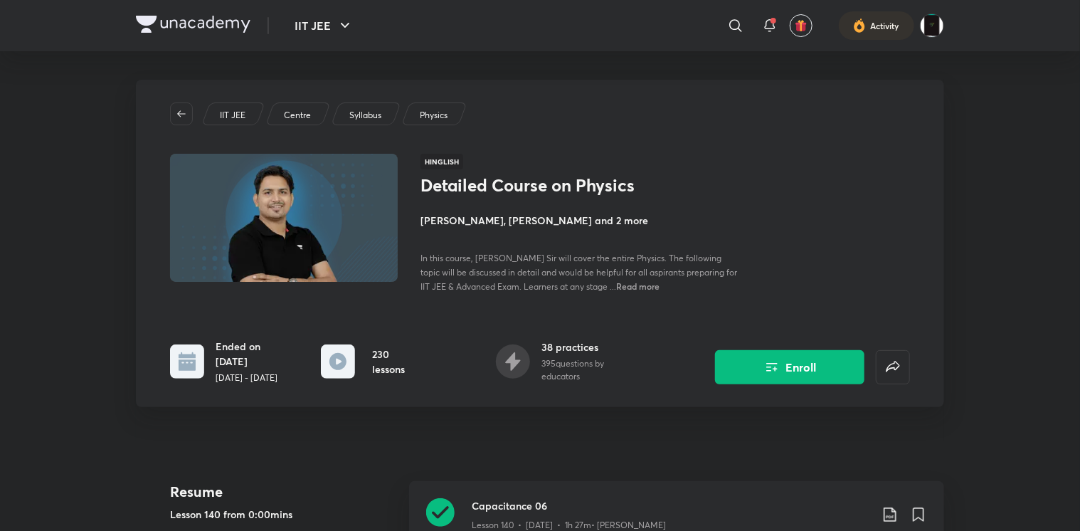
scroll to position [134, 0]
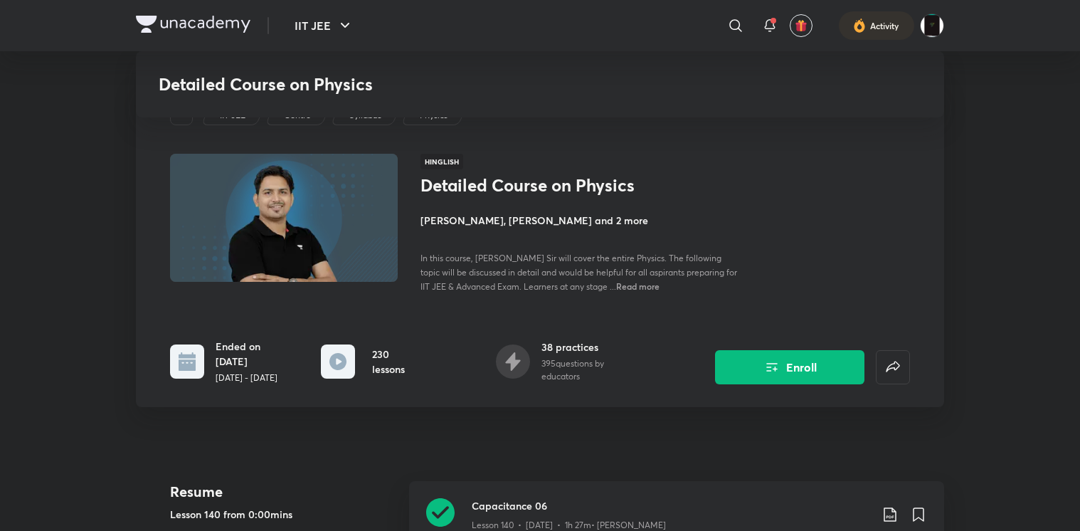
scroll to position [20257, 0]
